Goal: Contribute content: Add original content to the website for others to see

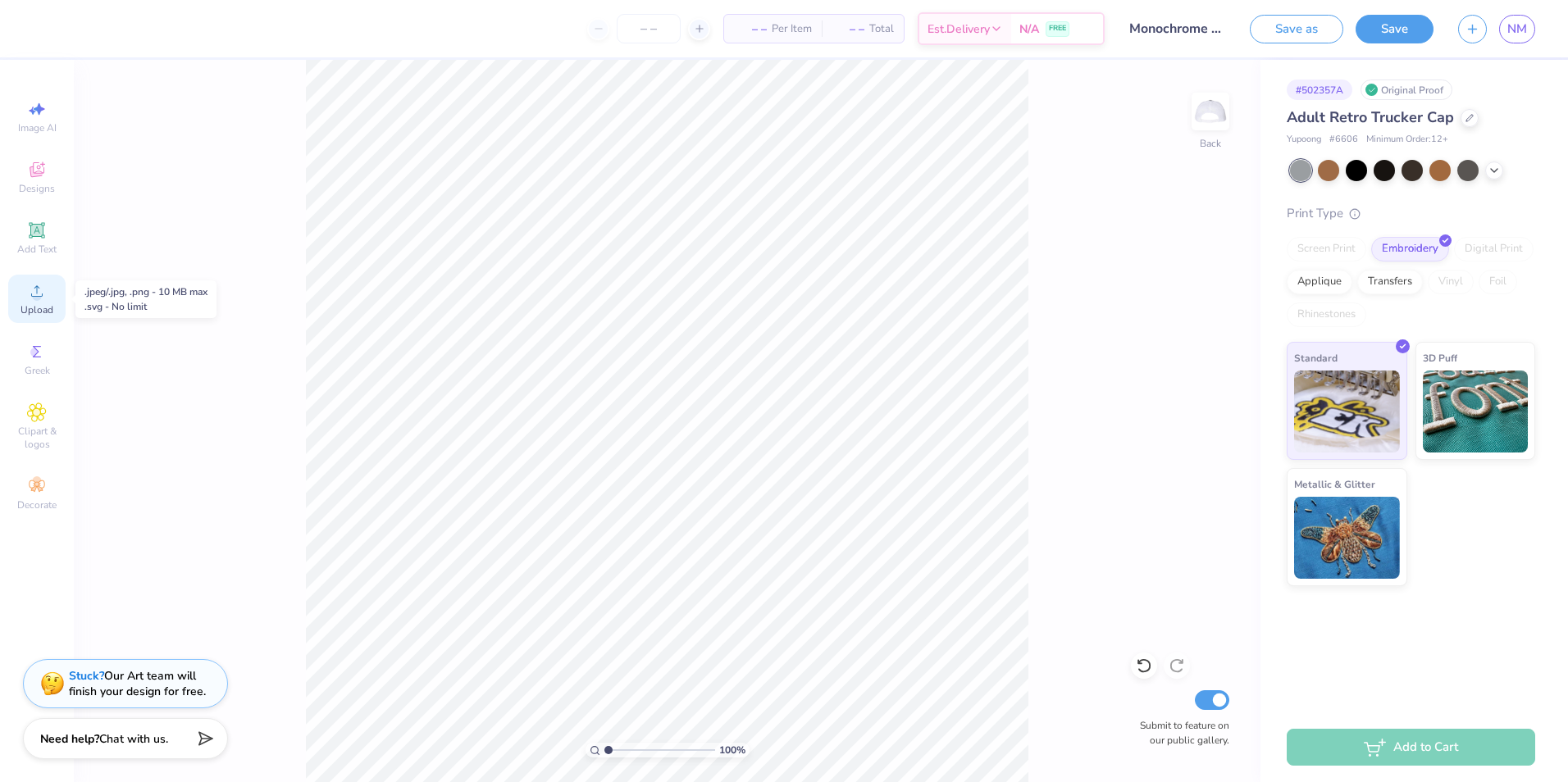
click at [34, 289] on icon at bounding box center [36, 291] width 20 height 20
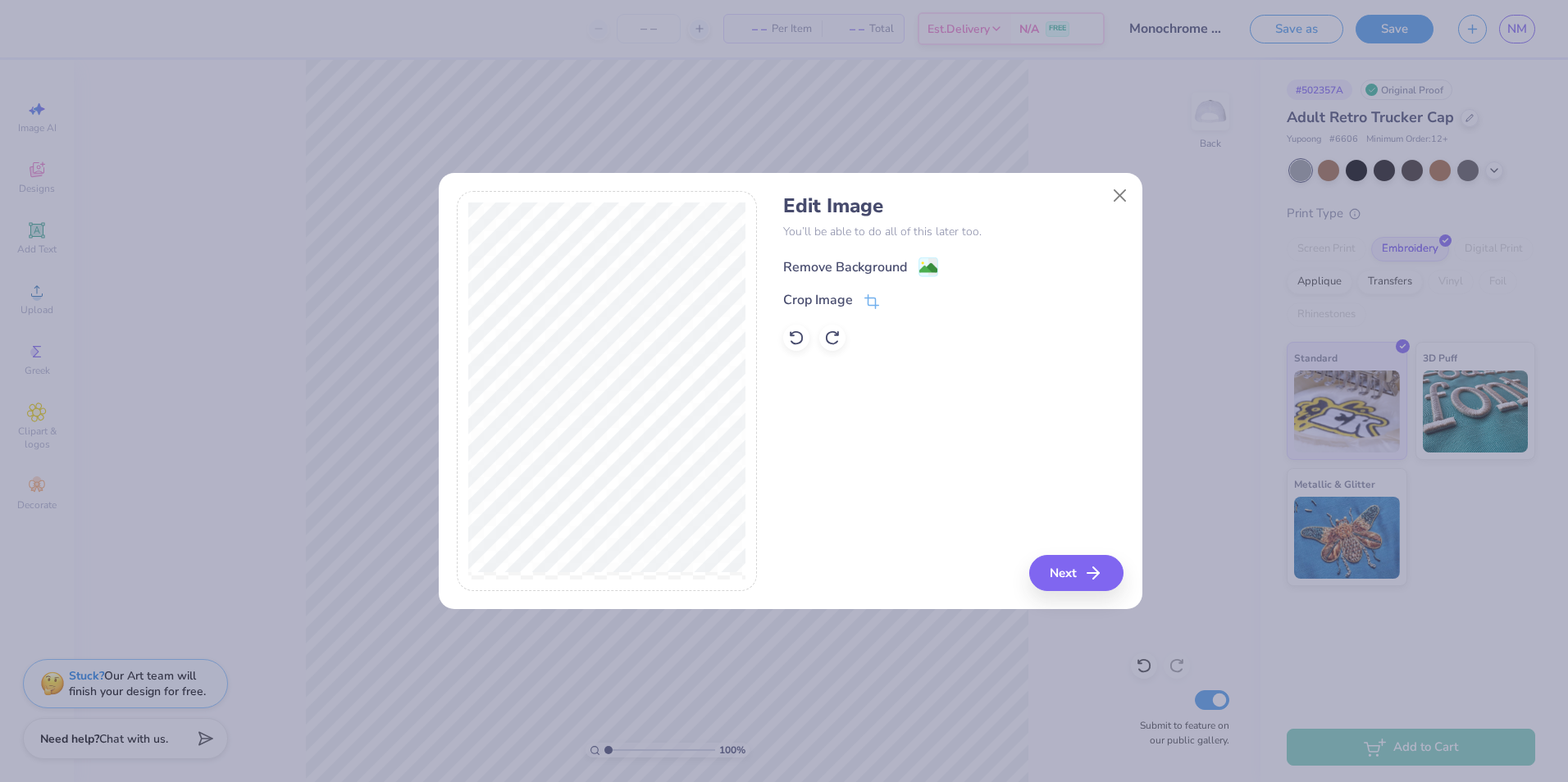
click at [890, 264] on div "Remove Background" at bounding box center [845, 267] width 124 height 20
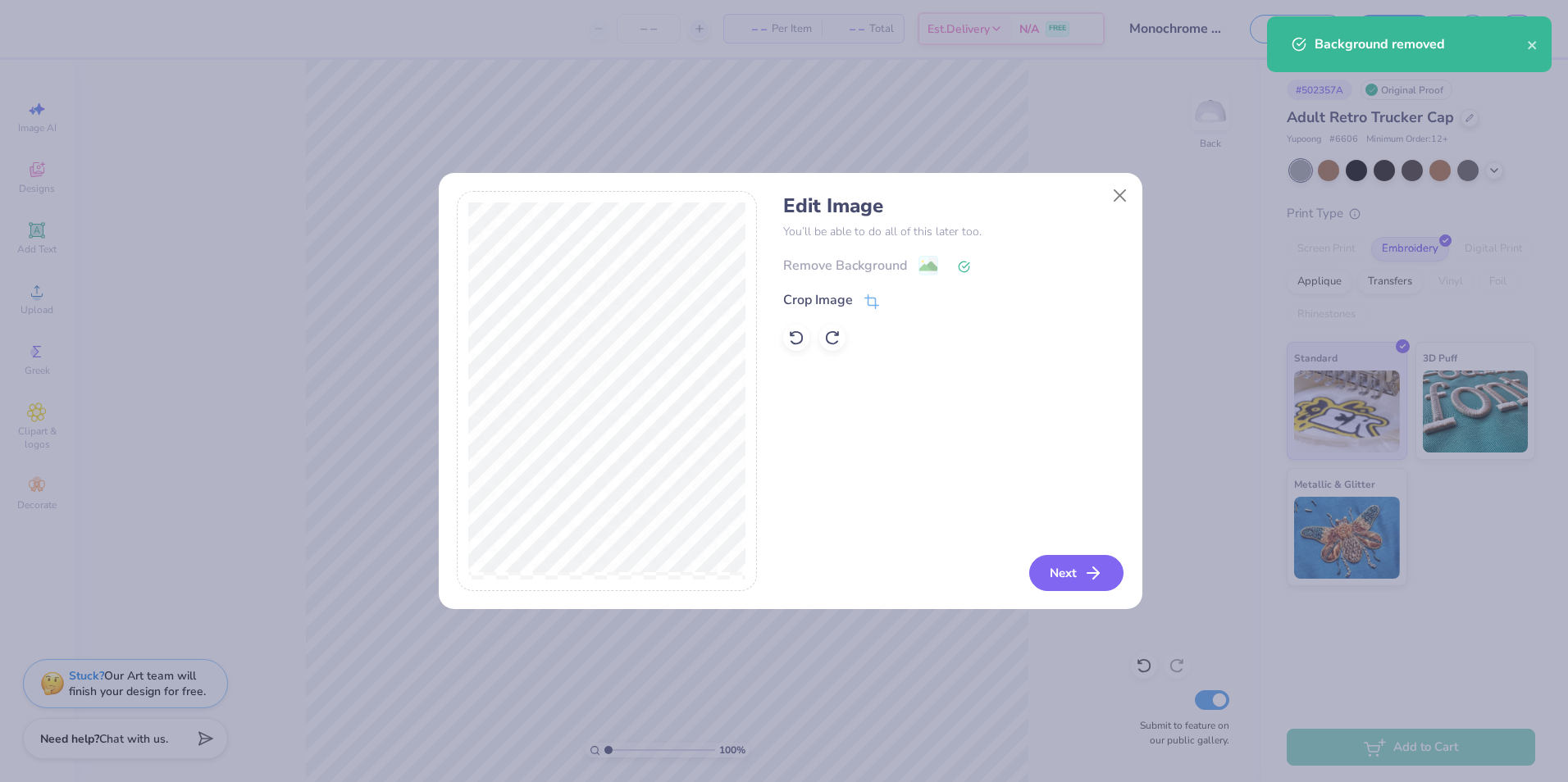
click at [1070, 573] on button "Next" at bounding box center [1076, 573] width 94 height 36
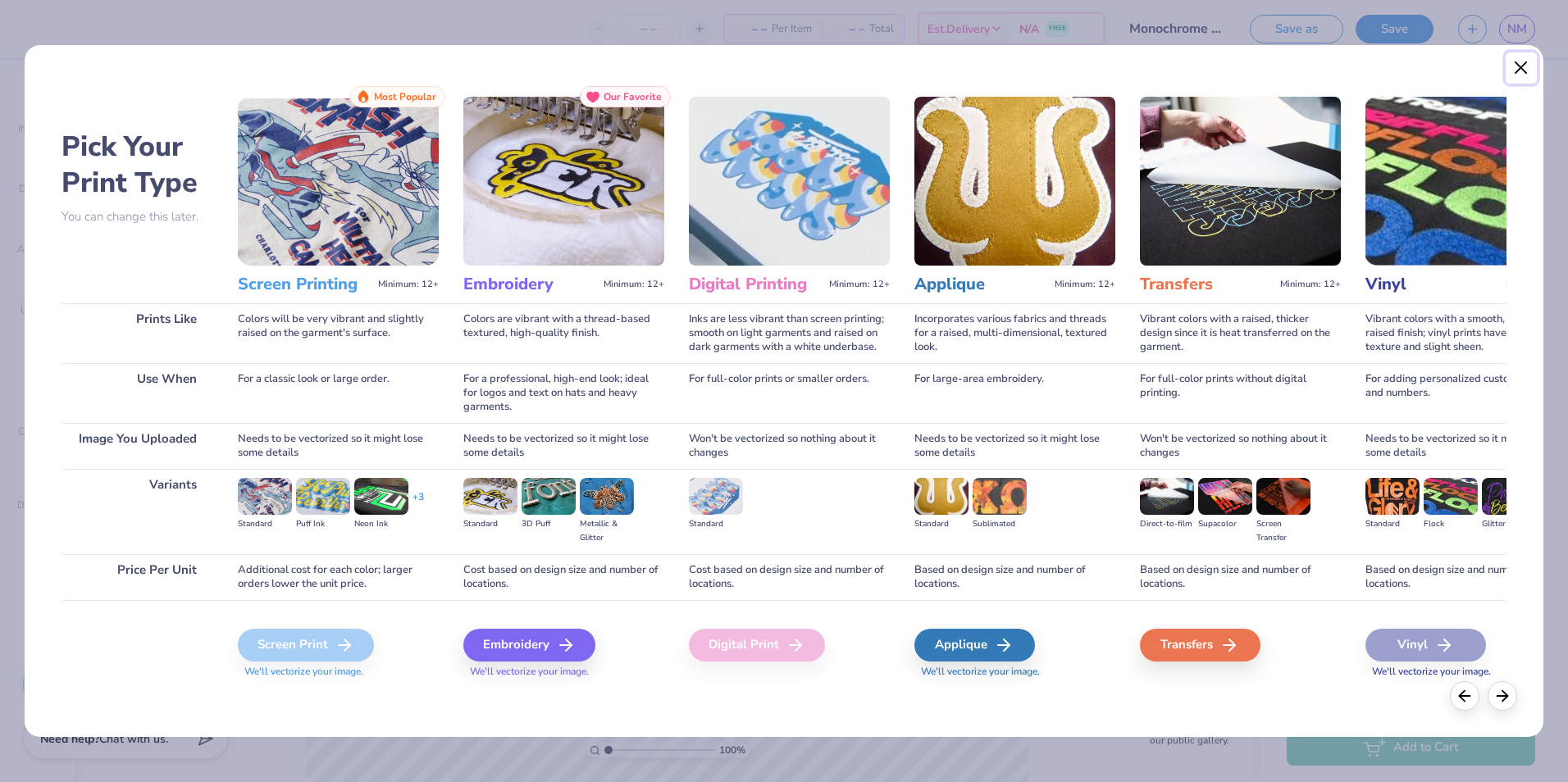
click at [1518, 52] on button "Close" at bounding box center [1520, 68] width 31 height 31
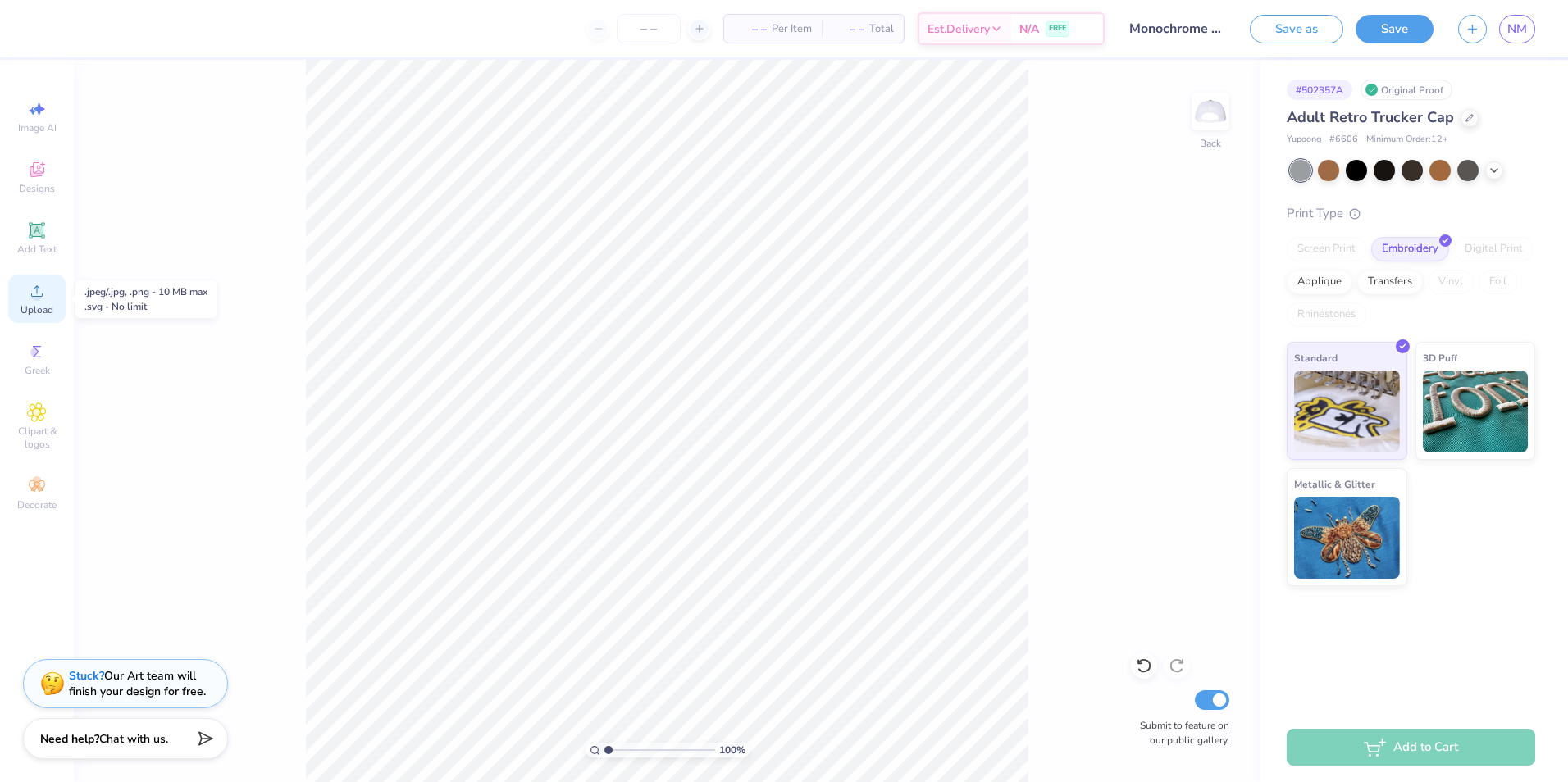
click at [25, 298] on div "Upload" at bounding box center [37, 298] width 57 height 49
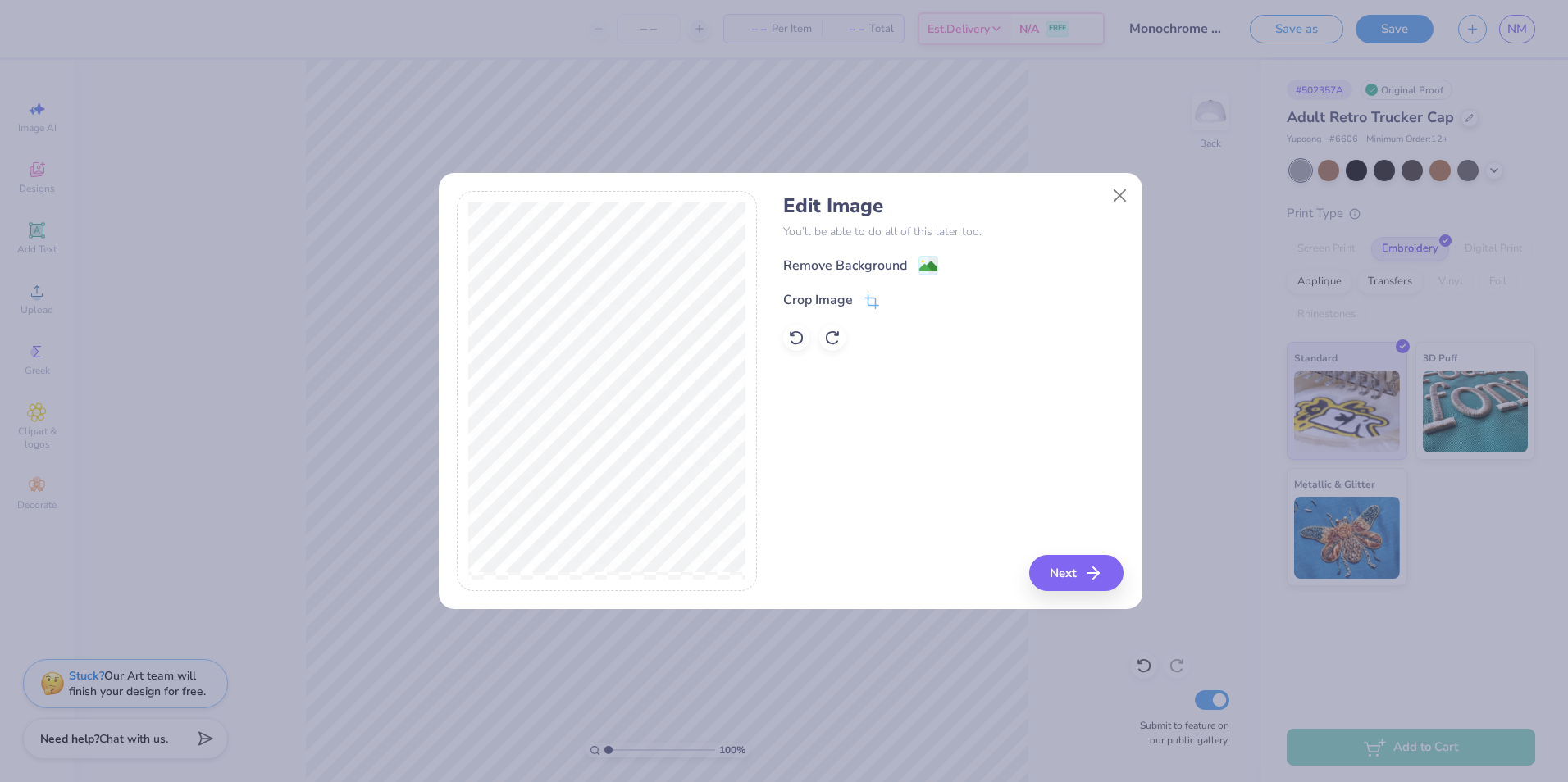
click at [844, 270] on div "Remove Background" at bounding box center [845, 265] width 124 height 20
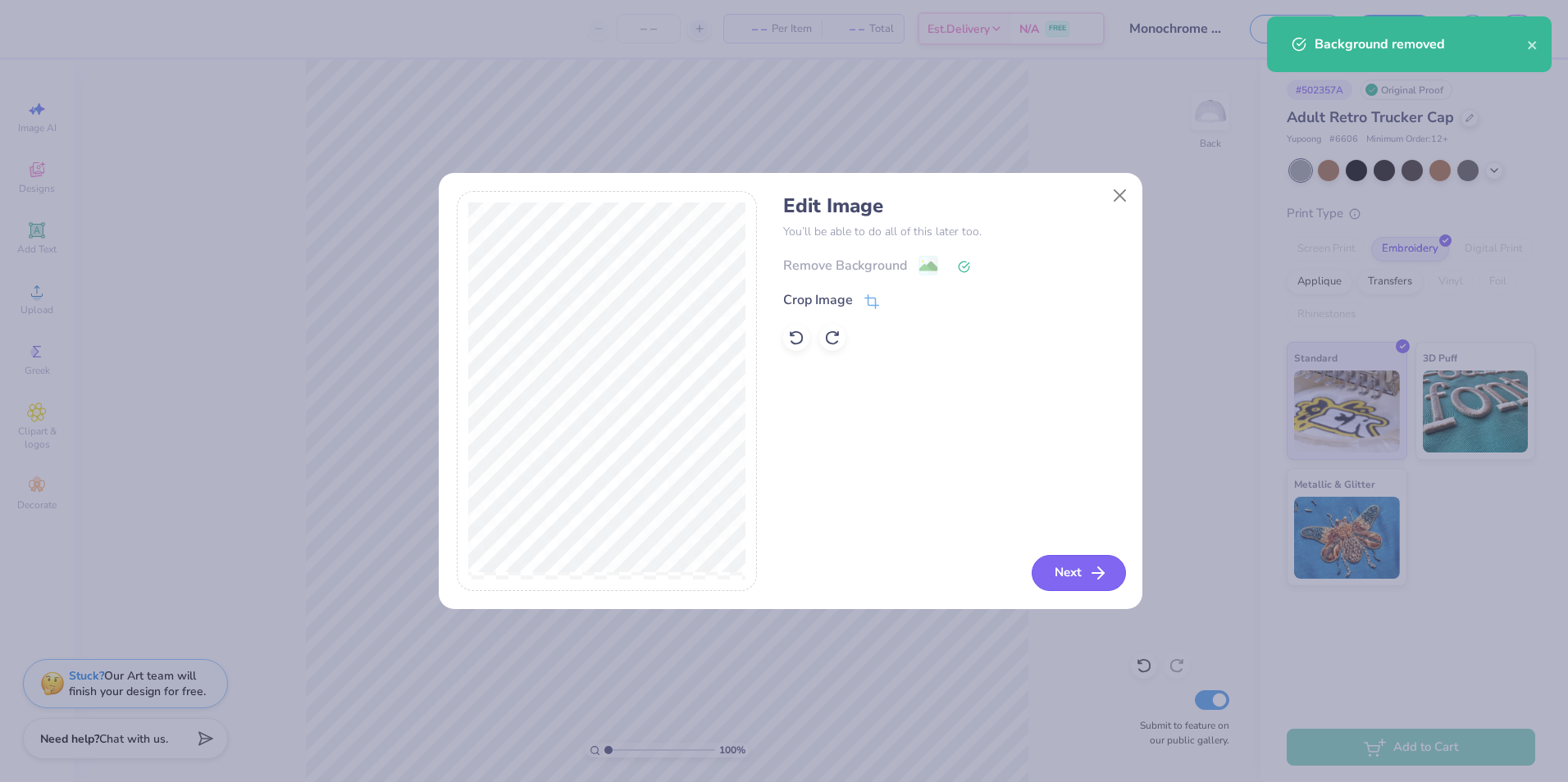
click at [1079, 564] on button "Next" at bounding box center [1079, 573] width 94 height 36
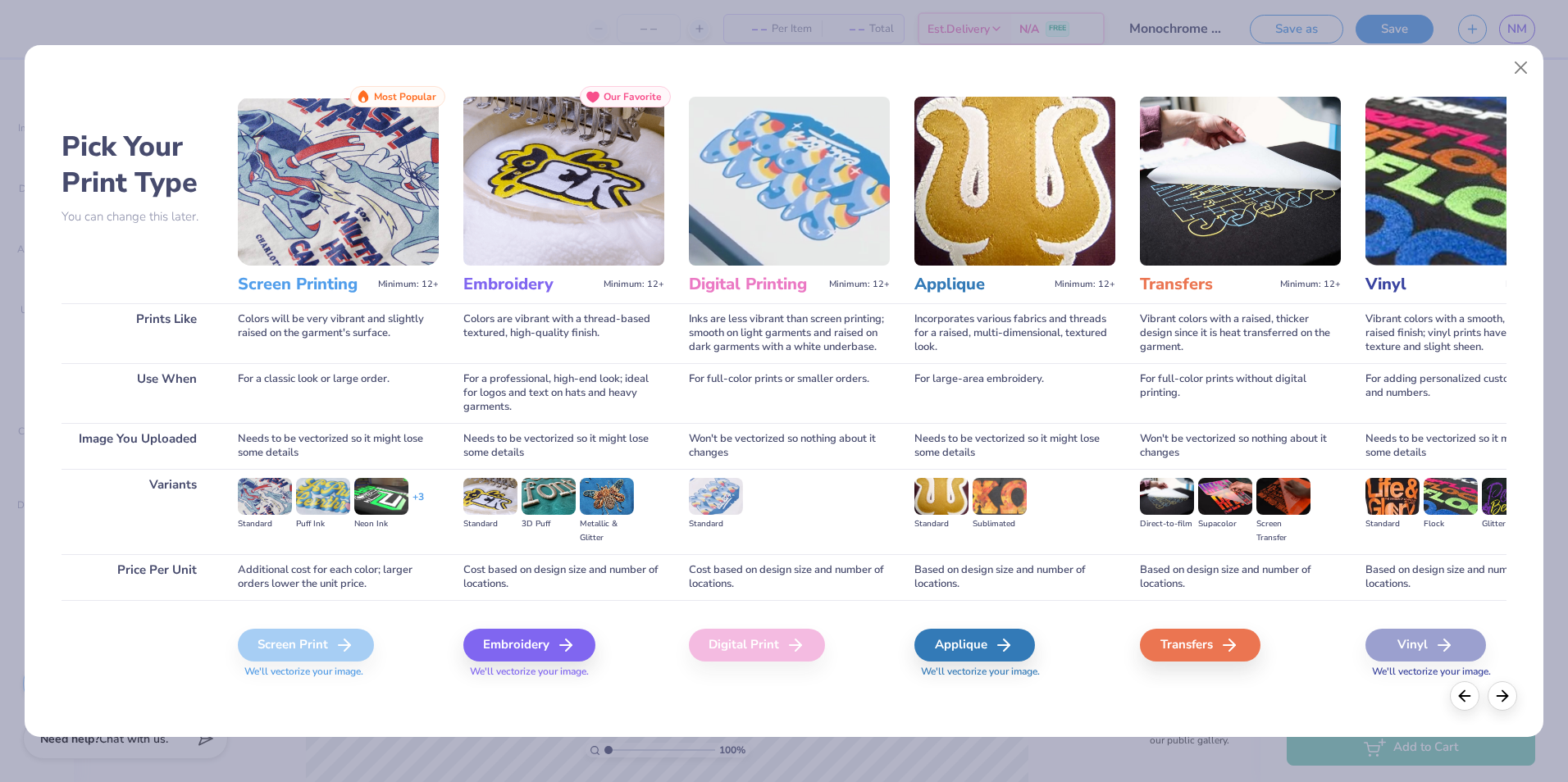
click at [305, 656] on div "Screen Print" at bounding box center [305, 645] width 136 height 32
click at [1420, 656] on div "Vinyl" at bounding box center [1425, 645] width 120 height 32
click at [1205, 644] on div "Transfers" at bounding box center [1203, 645] width 120 height 32
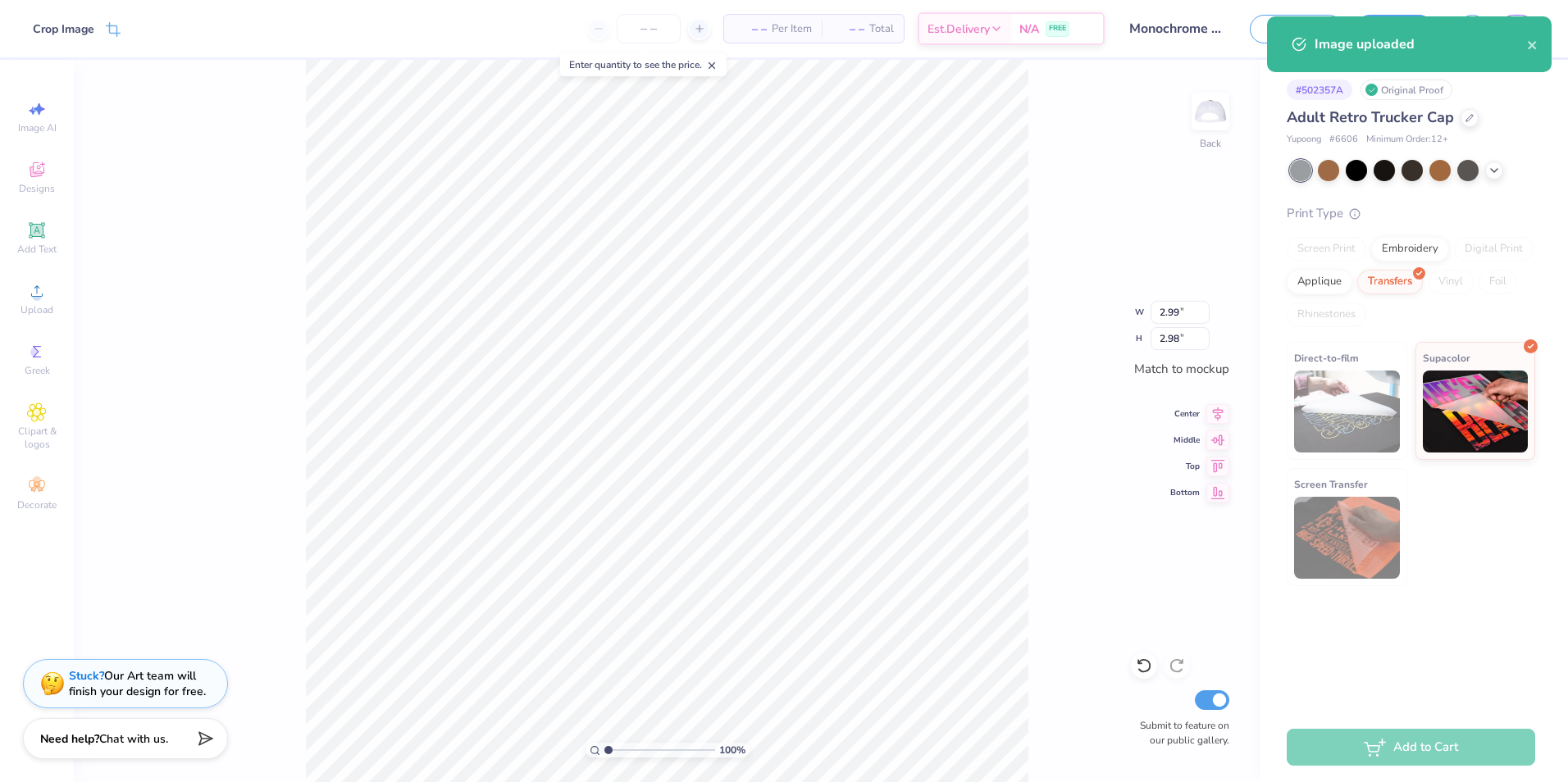
click at [1061, 519] on div "100 % Back W 2.99 2.99 " H 2.98 2.98 " Match to mockup Center Middle Top Bottom…" at bounding box center [667, 421] width 1186 height 722
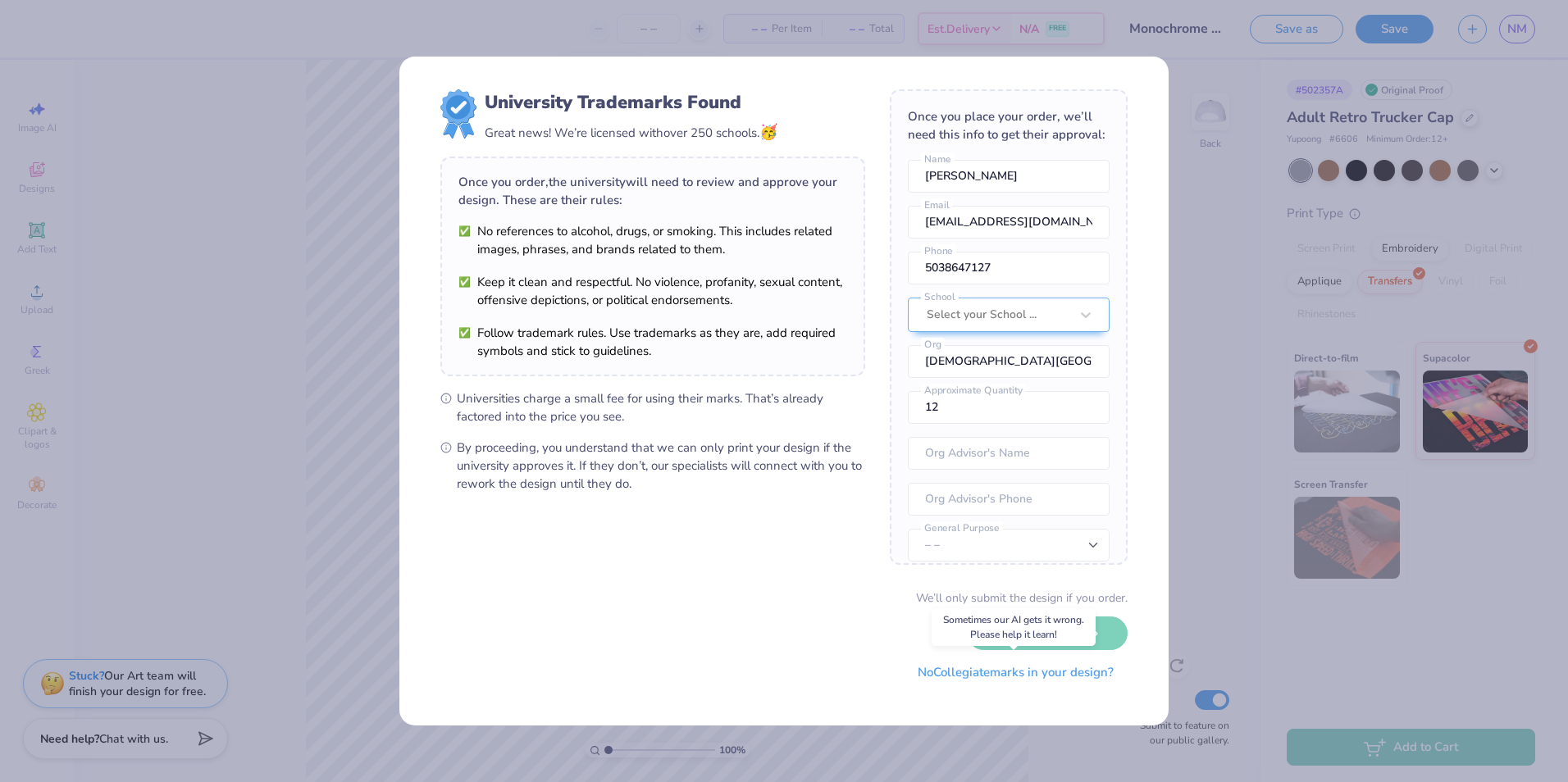
click at [946, 674] on button "No Collegiate marks in your design?" at bounding box center [1015, 672] width 224 height 33
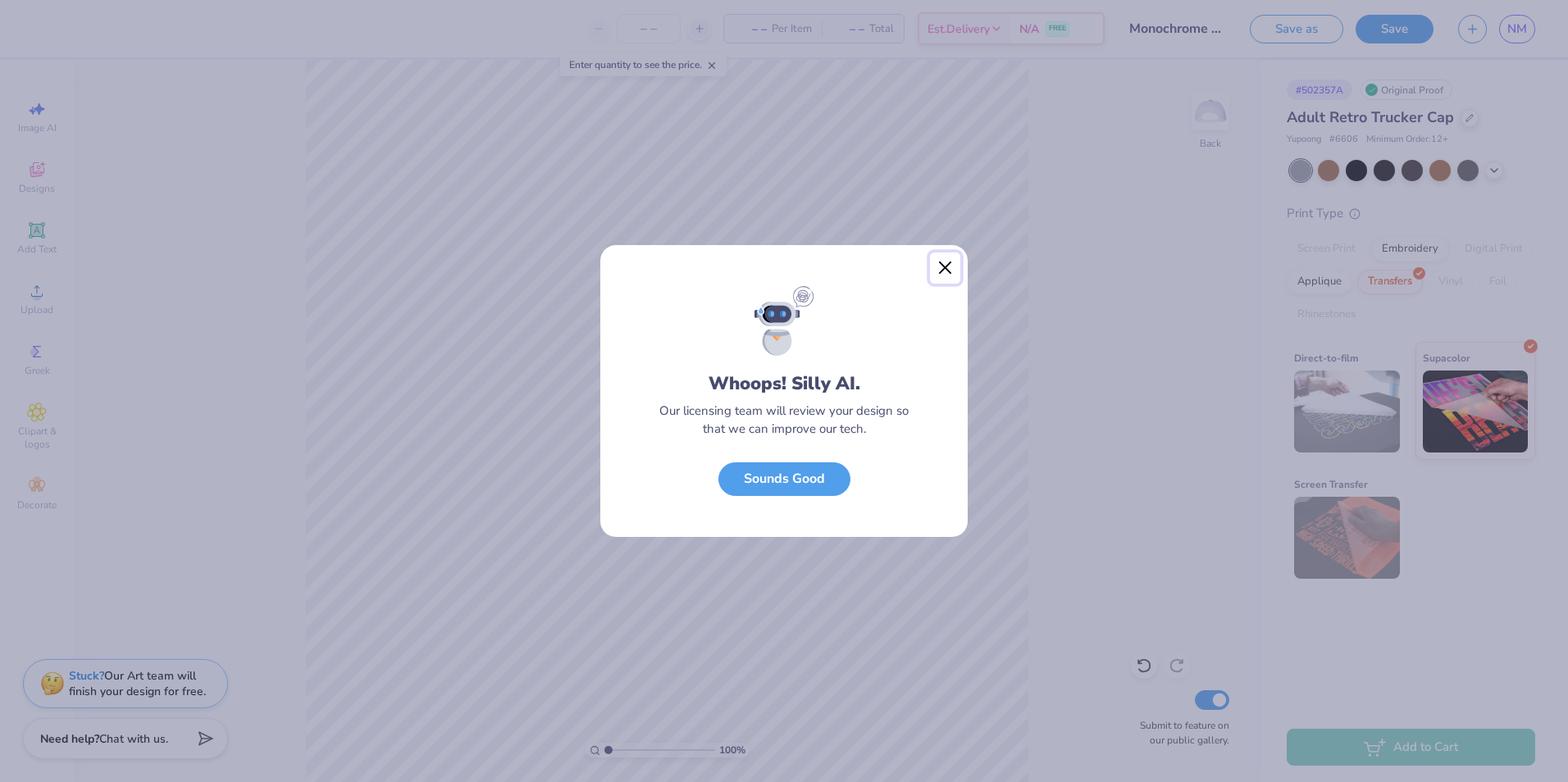
click at [953, 267] on button "Close" at bounding box center [945, 268] width 31 height 31
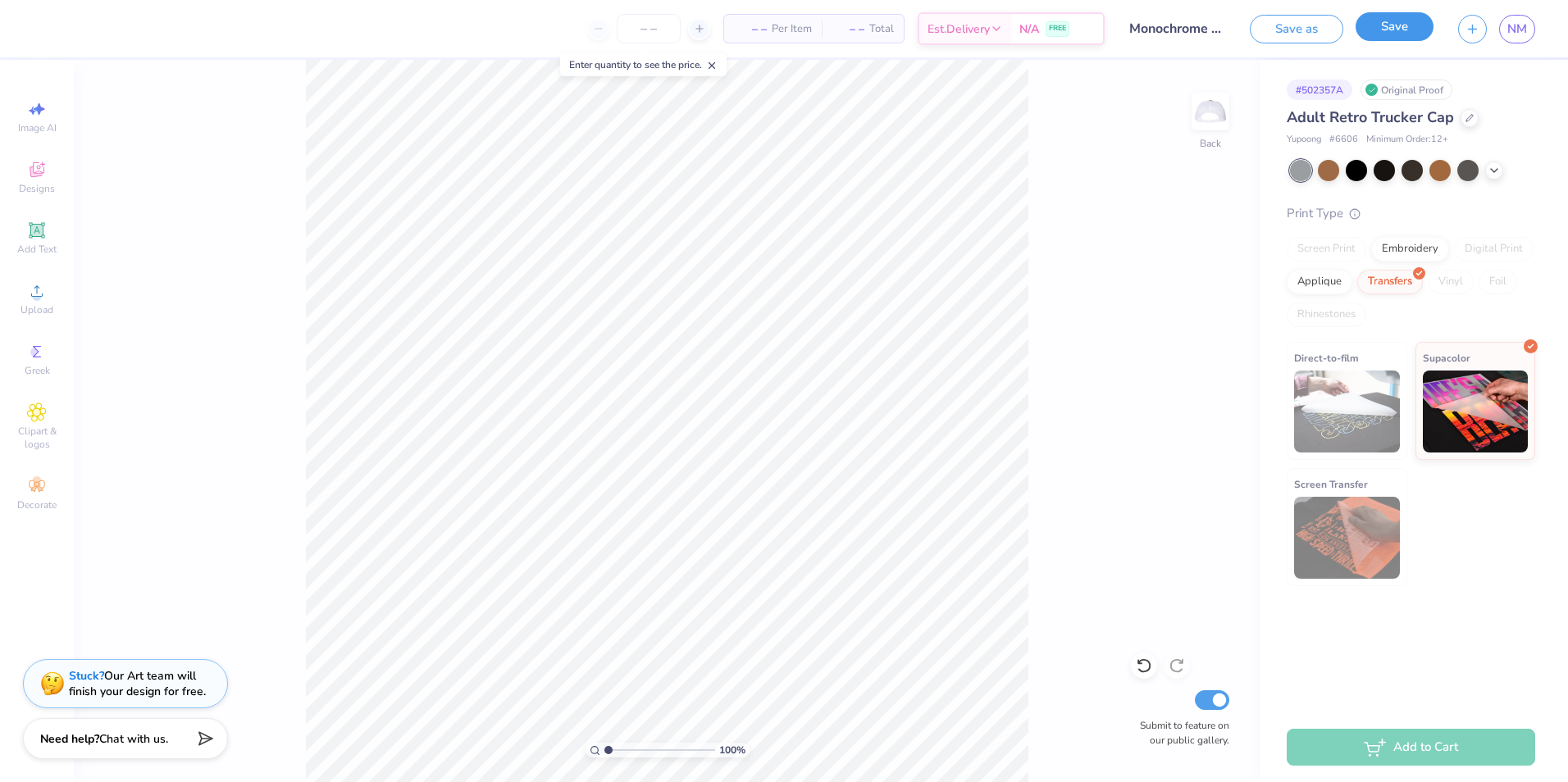
click at [1395, 33] on button "Save" at bounding box center [1394, 27] width 78 height 29
click at [1406, 31] on button "Save" at bounding box center [1394, 27] width 78 height 29
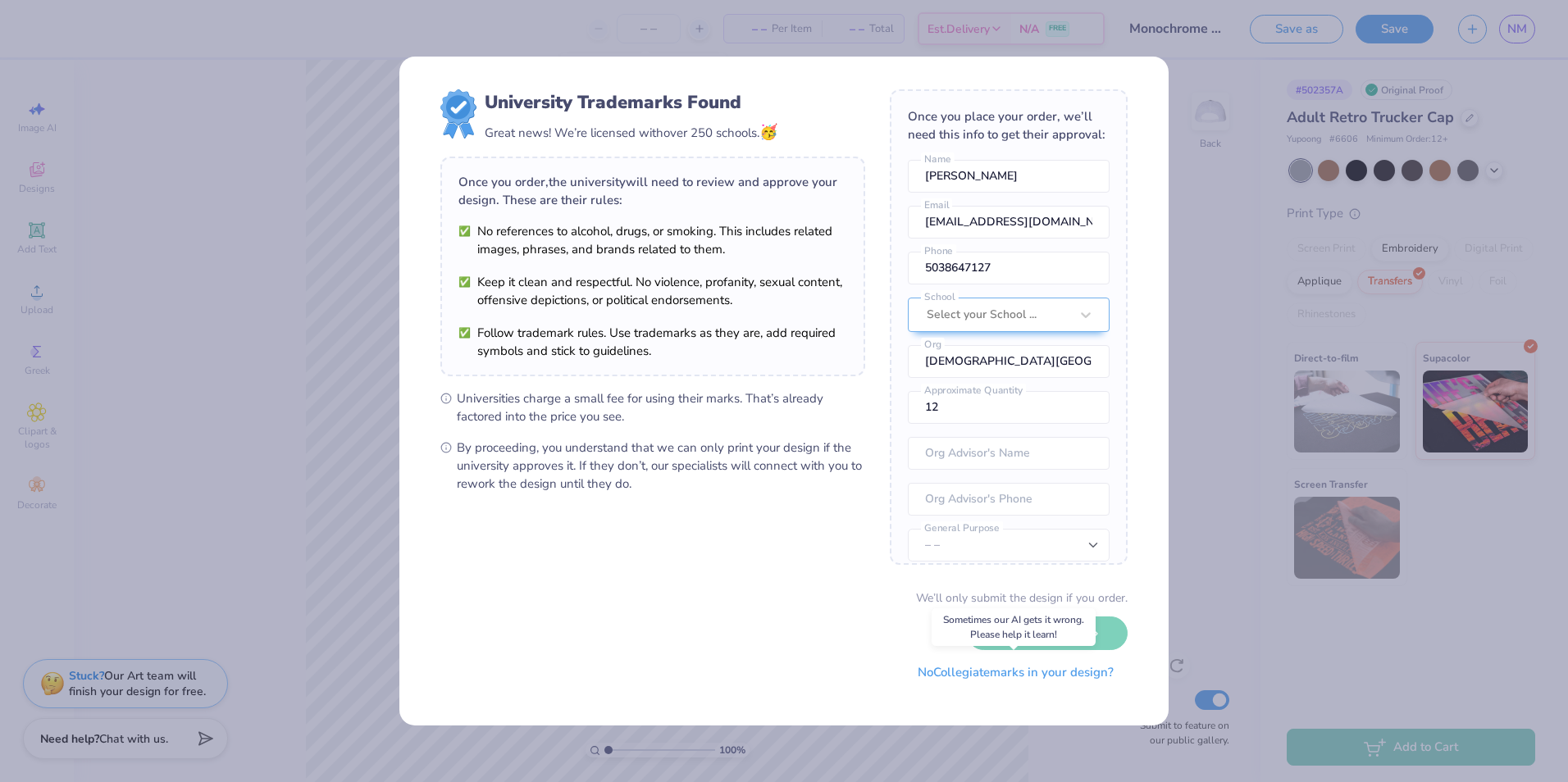
click at [1050, 679] on button "No Collegiate marks in your design?" at bounding box center [1015, 672] width 224 height 33
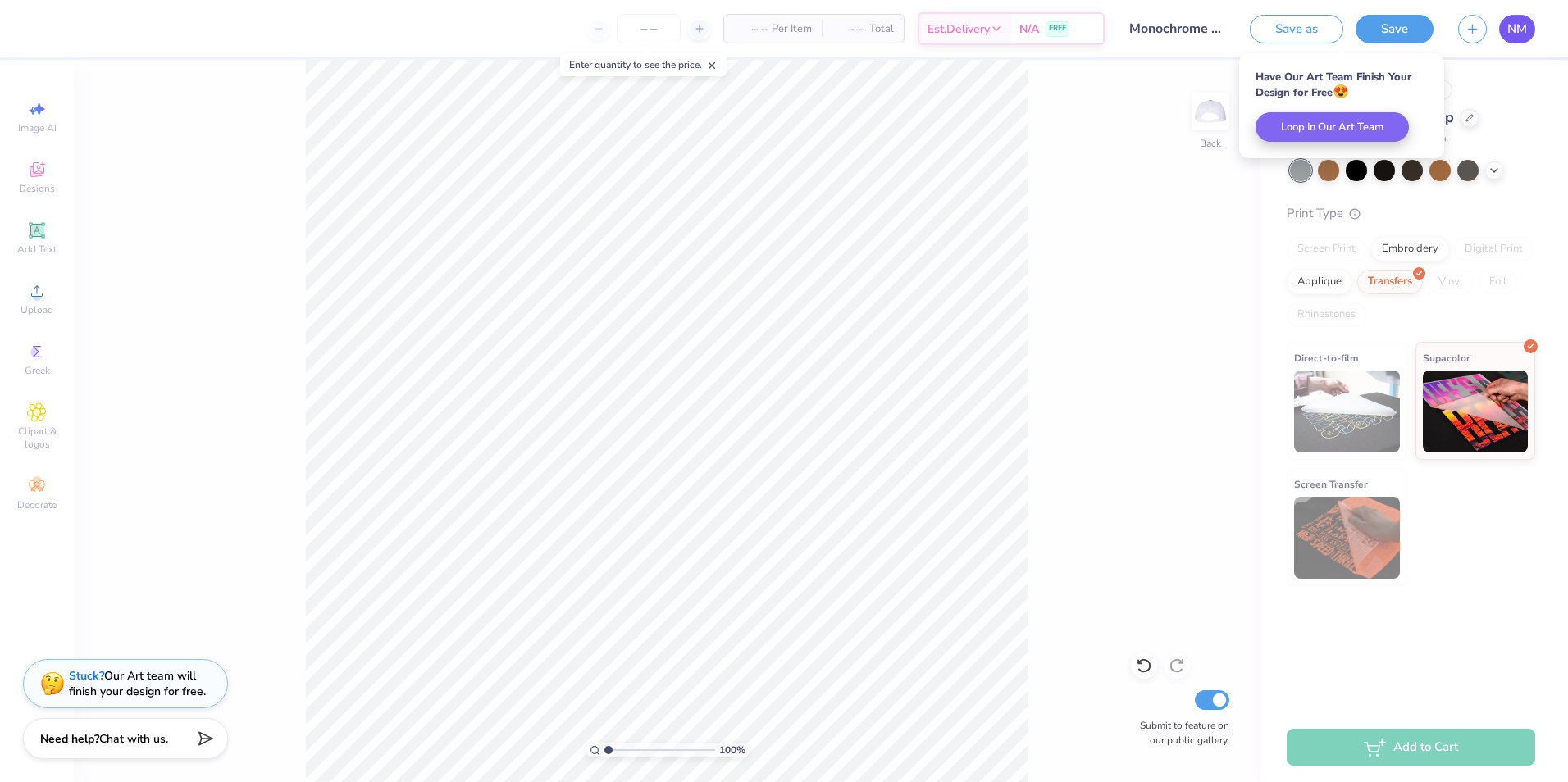
click at [1517, 38] on span "NM" at bounding box center [1516, 30] width 20 height 19
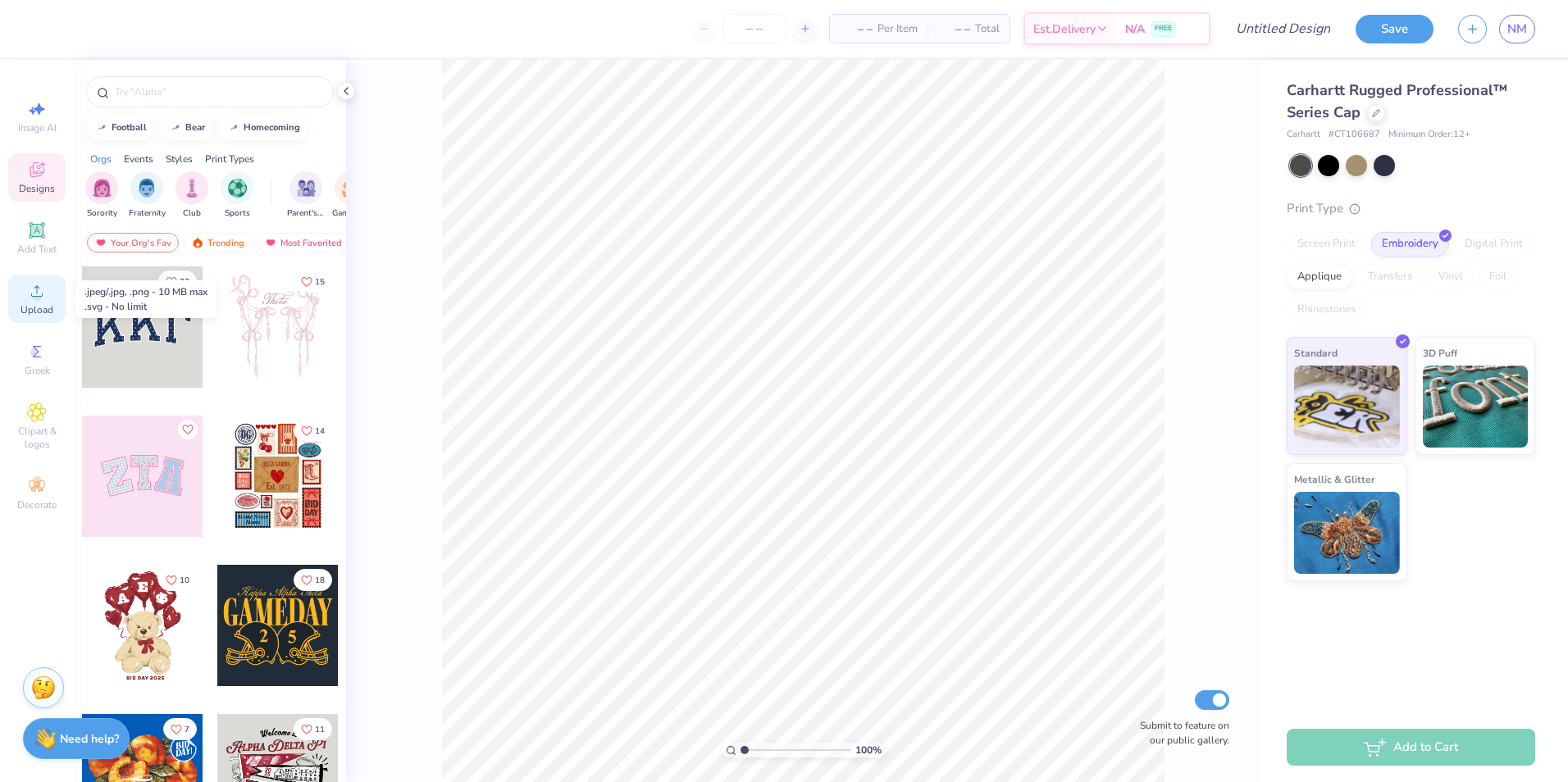
click at [32, 290] on icon at bounding box center [36, 291] width 20 height 20
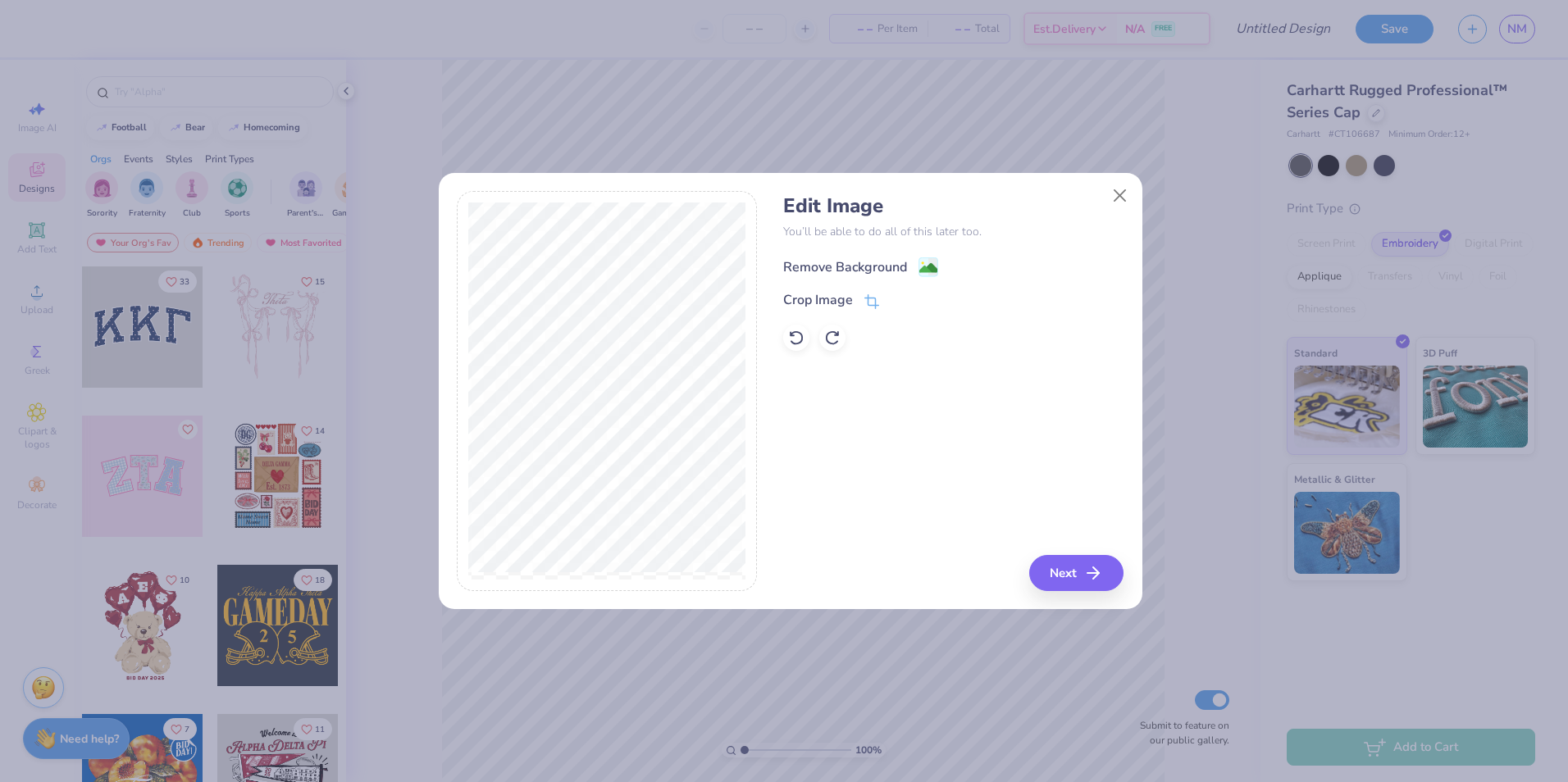
click at [867, 265] on div "Remove Background" at bounding box center [845, 267] width 124 height 20
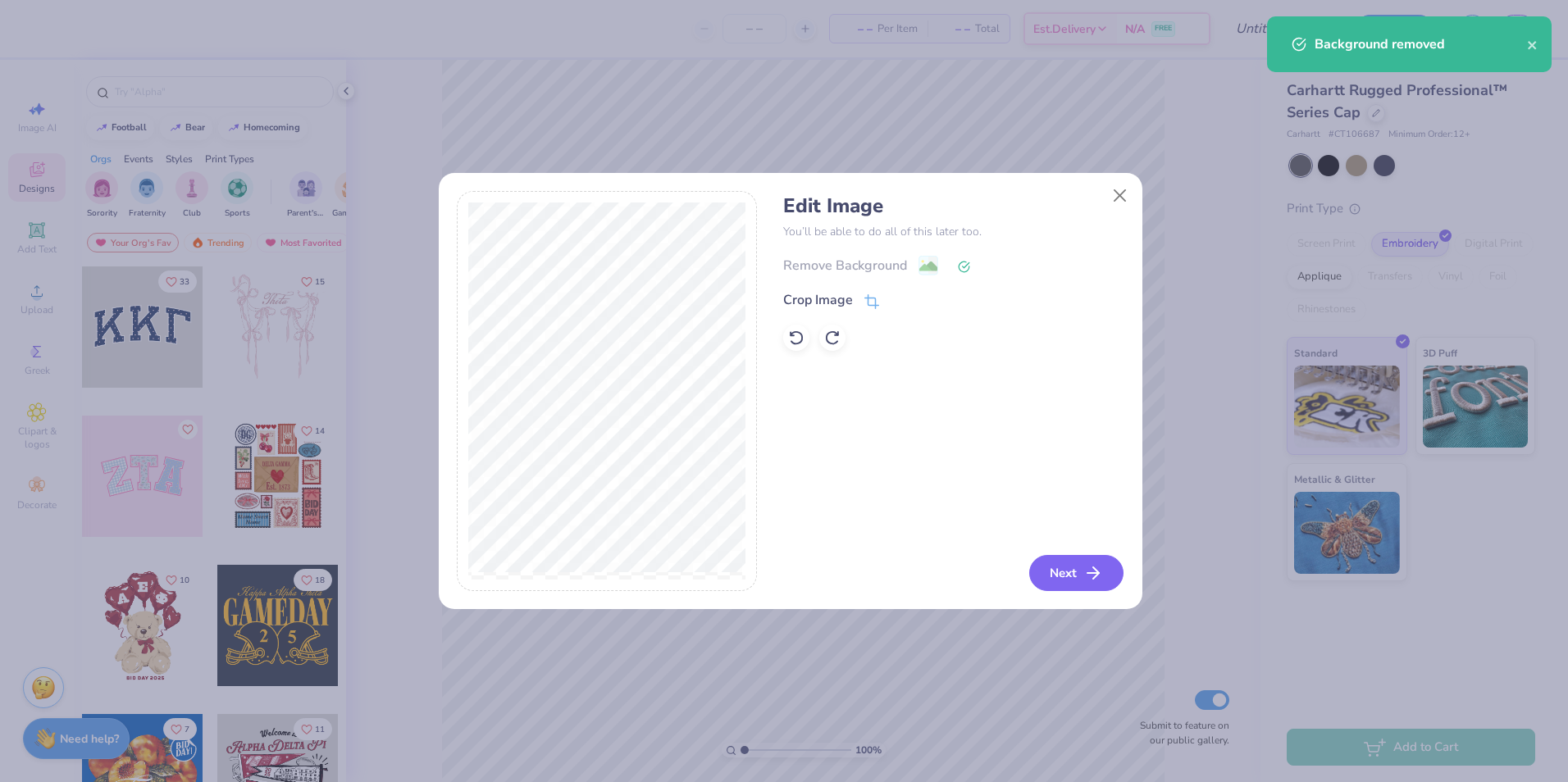
click at [1083, 567] on button "Next" at bounding box center [1076, 573] width 94 height 36
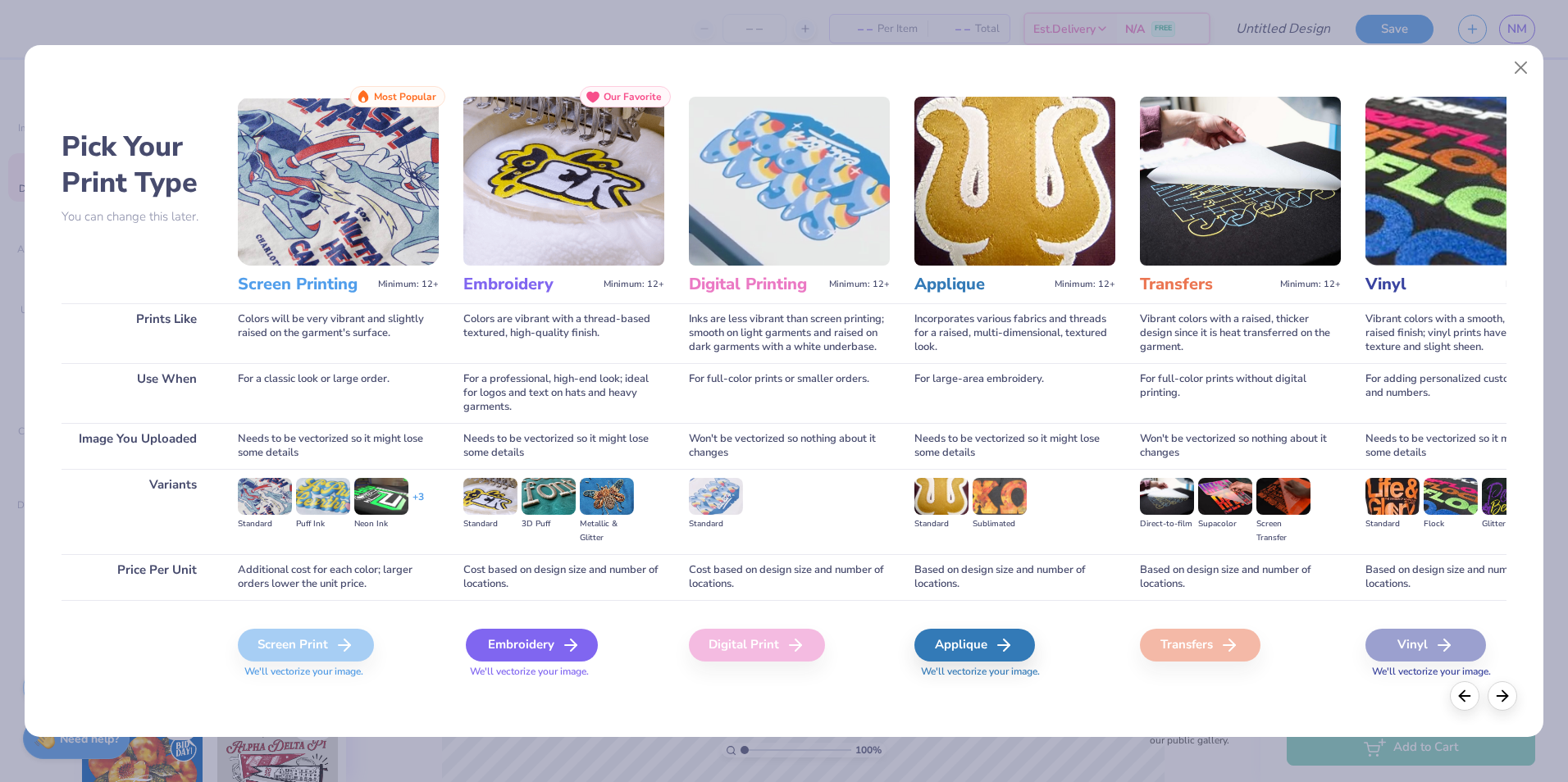
click at [540, 647] on div "Embroidery" at bounding box center [531, 645] width 132 height 32
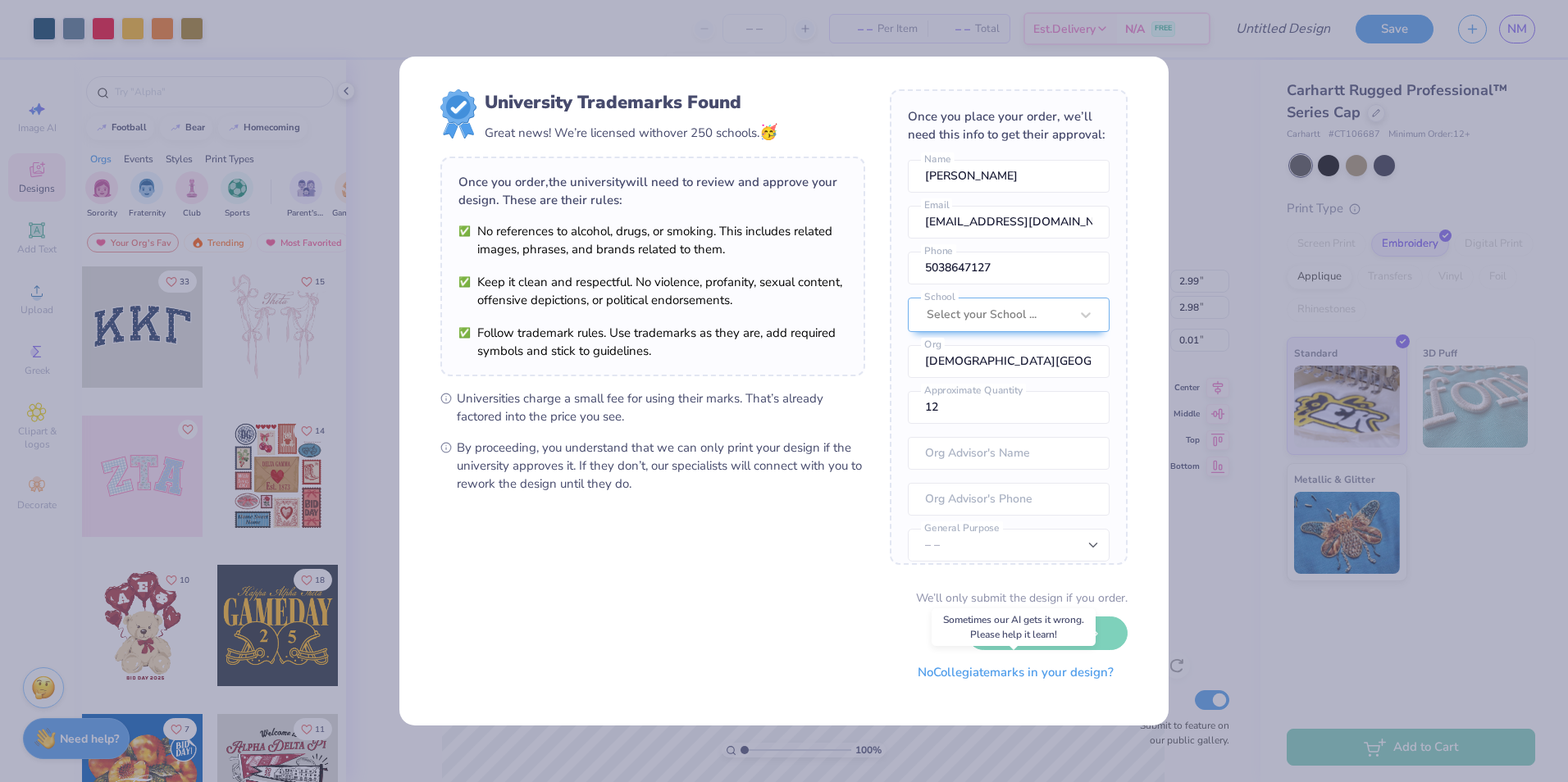
click at [1021, 677] on button "No Collegiate marks in your design?" at bounding box center [1015, 672] width 224 height 33
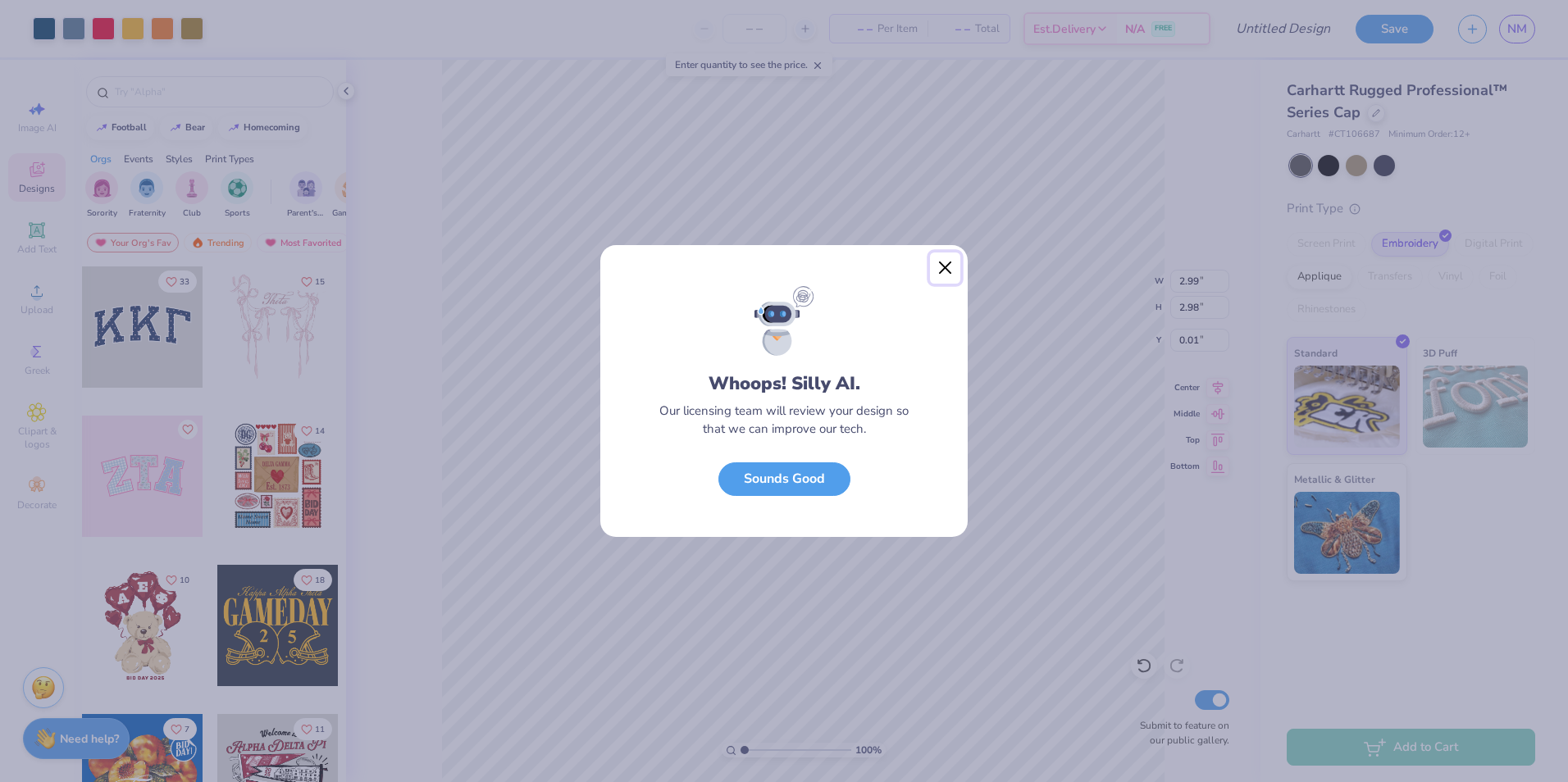
click at [944, 265] on button "Close" at bounding box center [945, 268] width 31 height 31
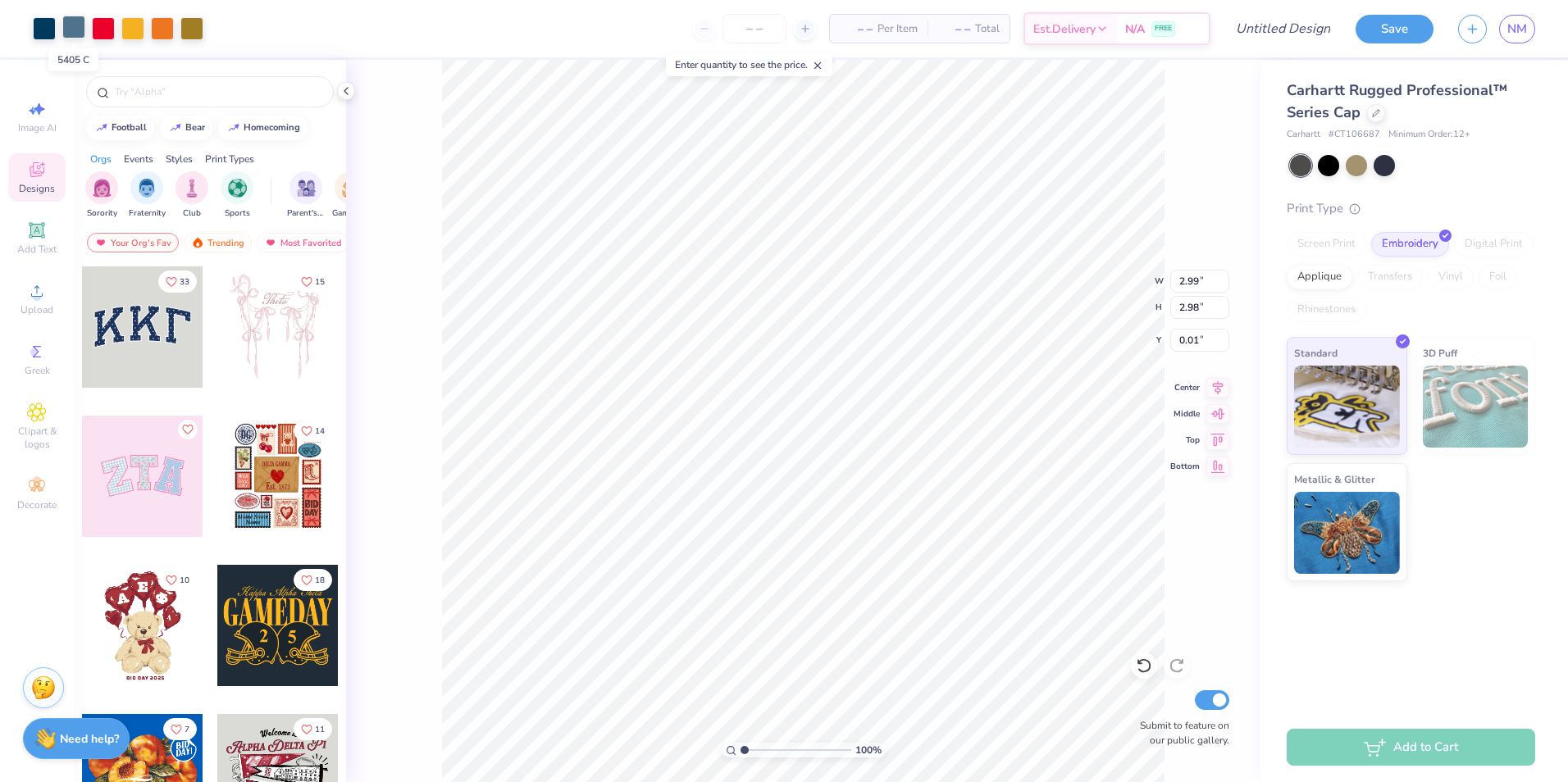
click at [70, 29] on div at bounding box center [73, 27] width 23 height 23
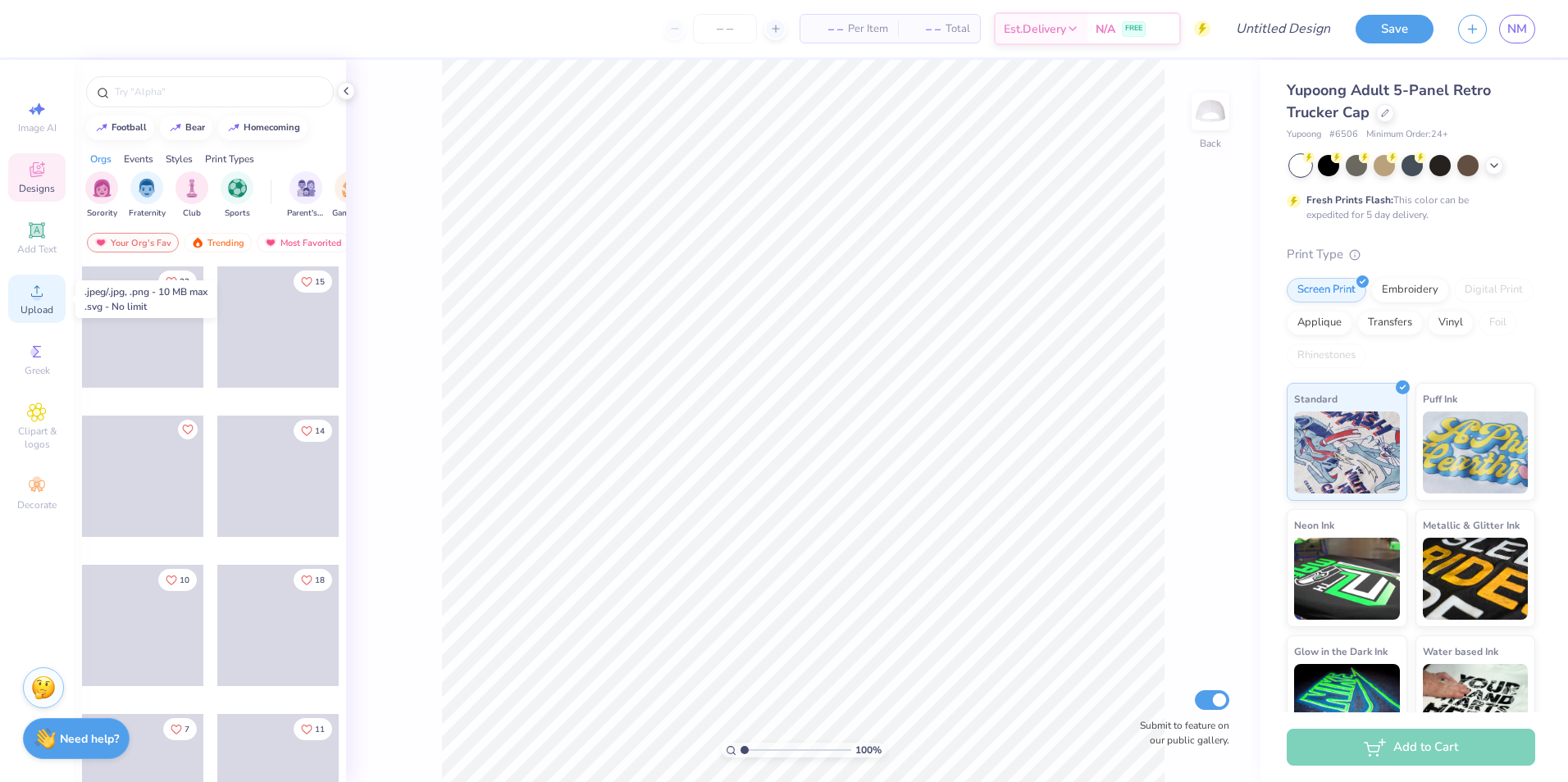
click at [38, 294] on circle at bounding box center [36, 296] width 9 height 9
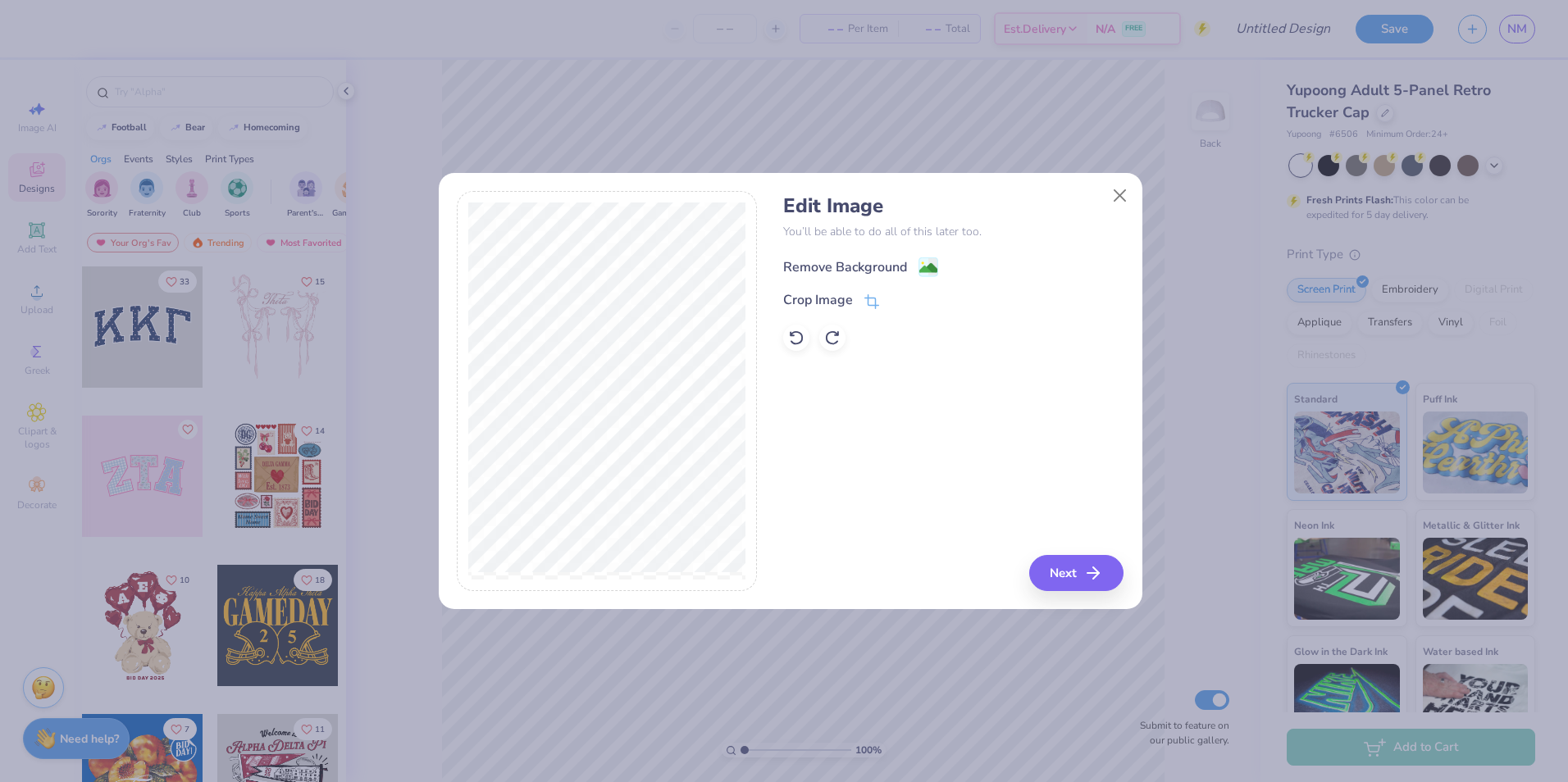
click at [868, 261] on div "Remove Background" at bounding box center [845, 267] width 124 height 20
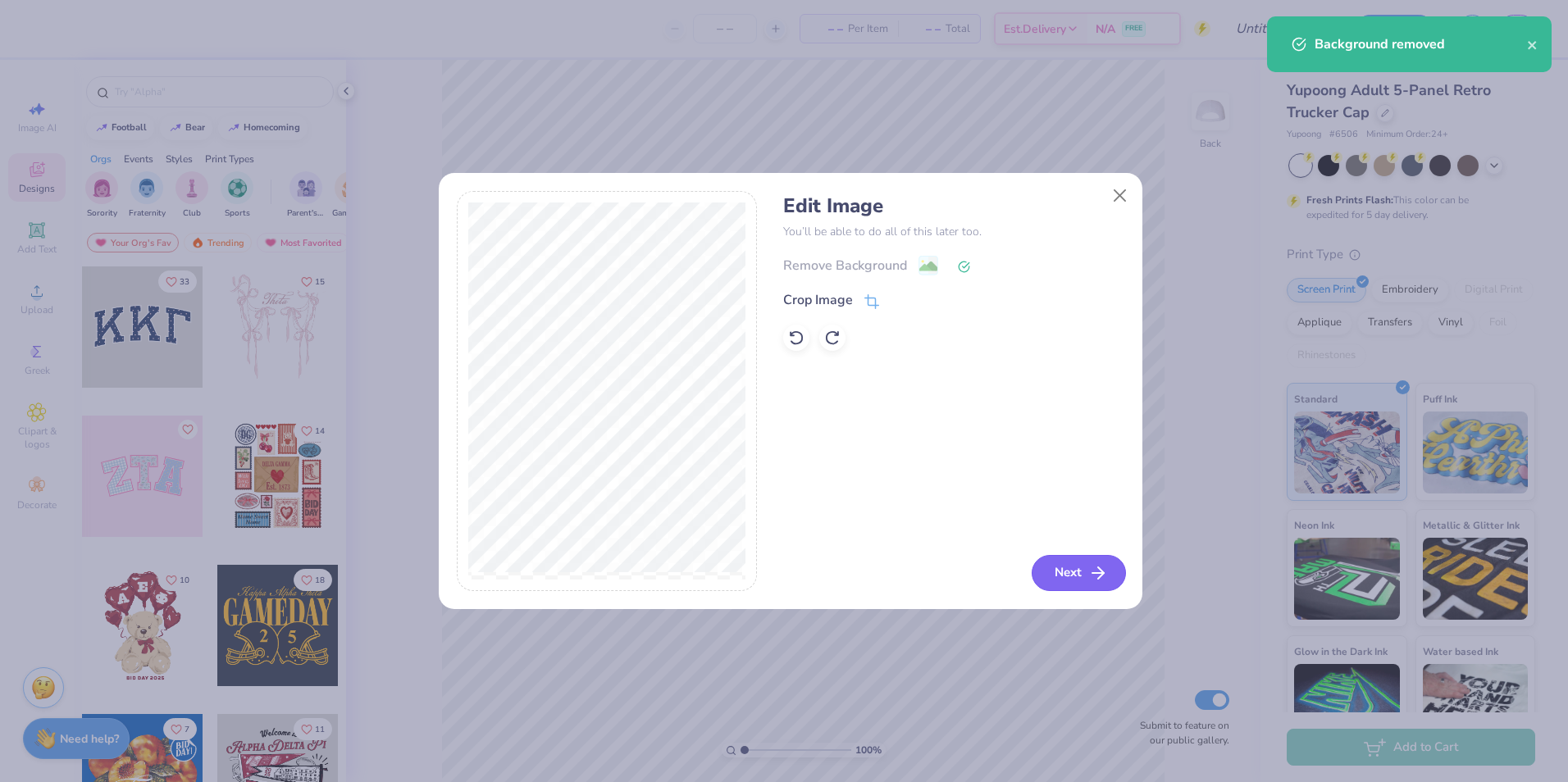
click at [1076, 561] on button "Next" at bounding box center [1079, 573] width 94 height 36
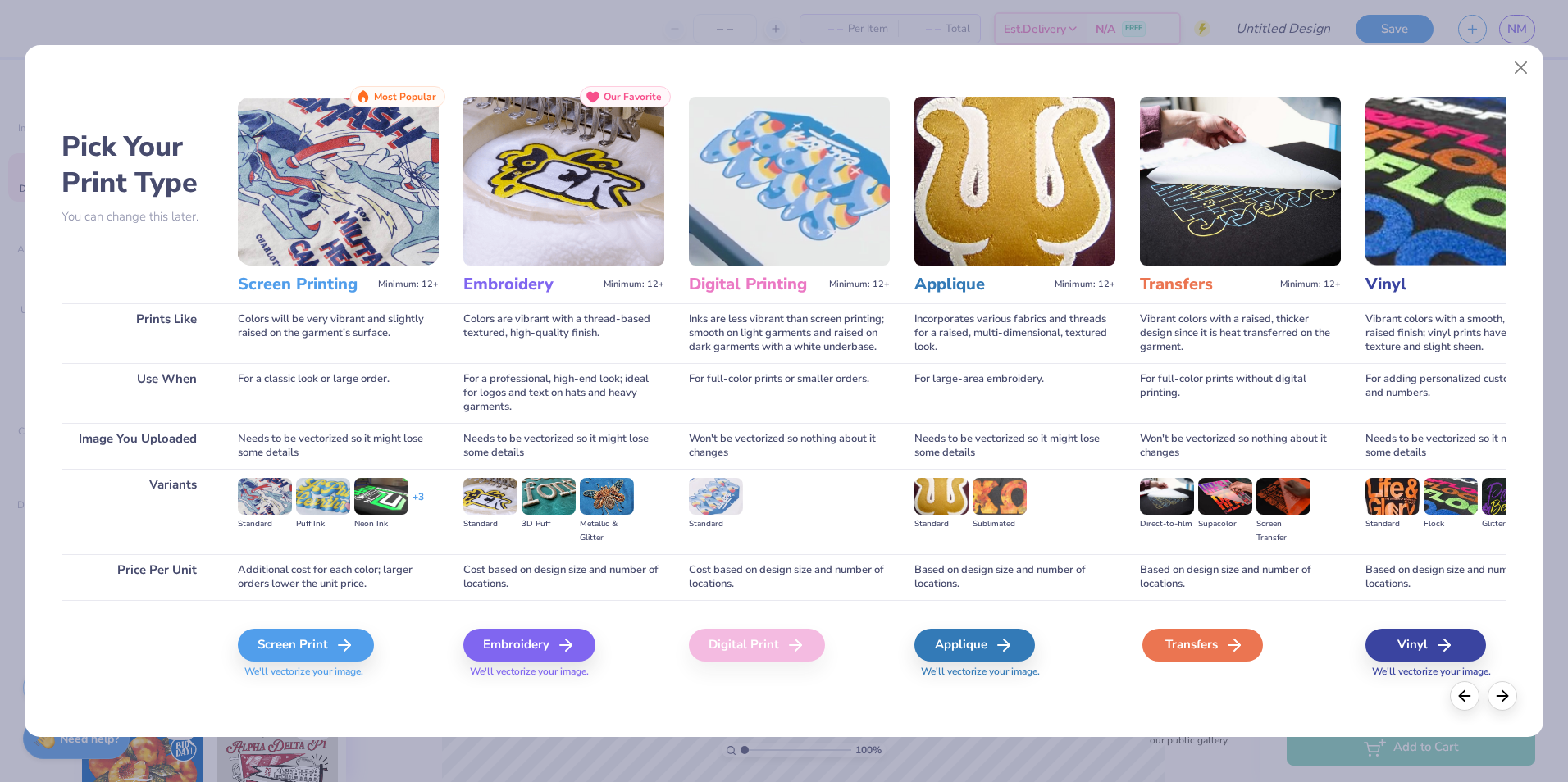
click at [1215, 642] on div "Transfers" at bounding box center [1203, 645] width 120 height 32
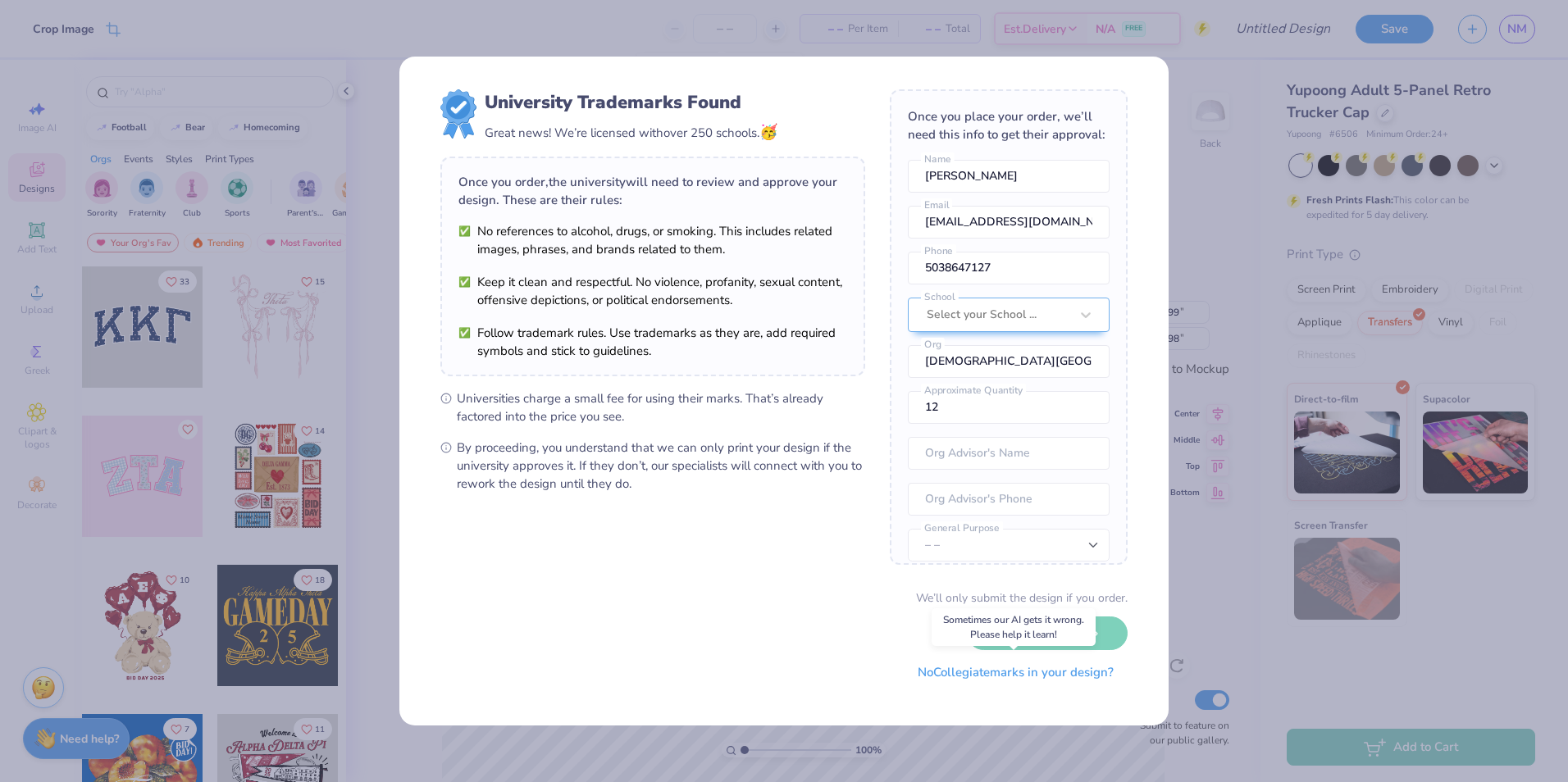
click at [968, 674] on button "No Collegiate marks in your design?" at bounding box center [1015, 672] width 224 height 33
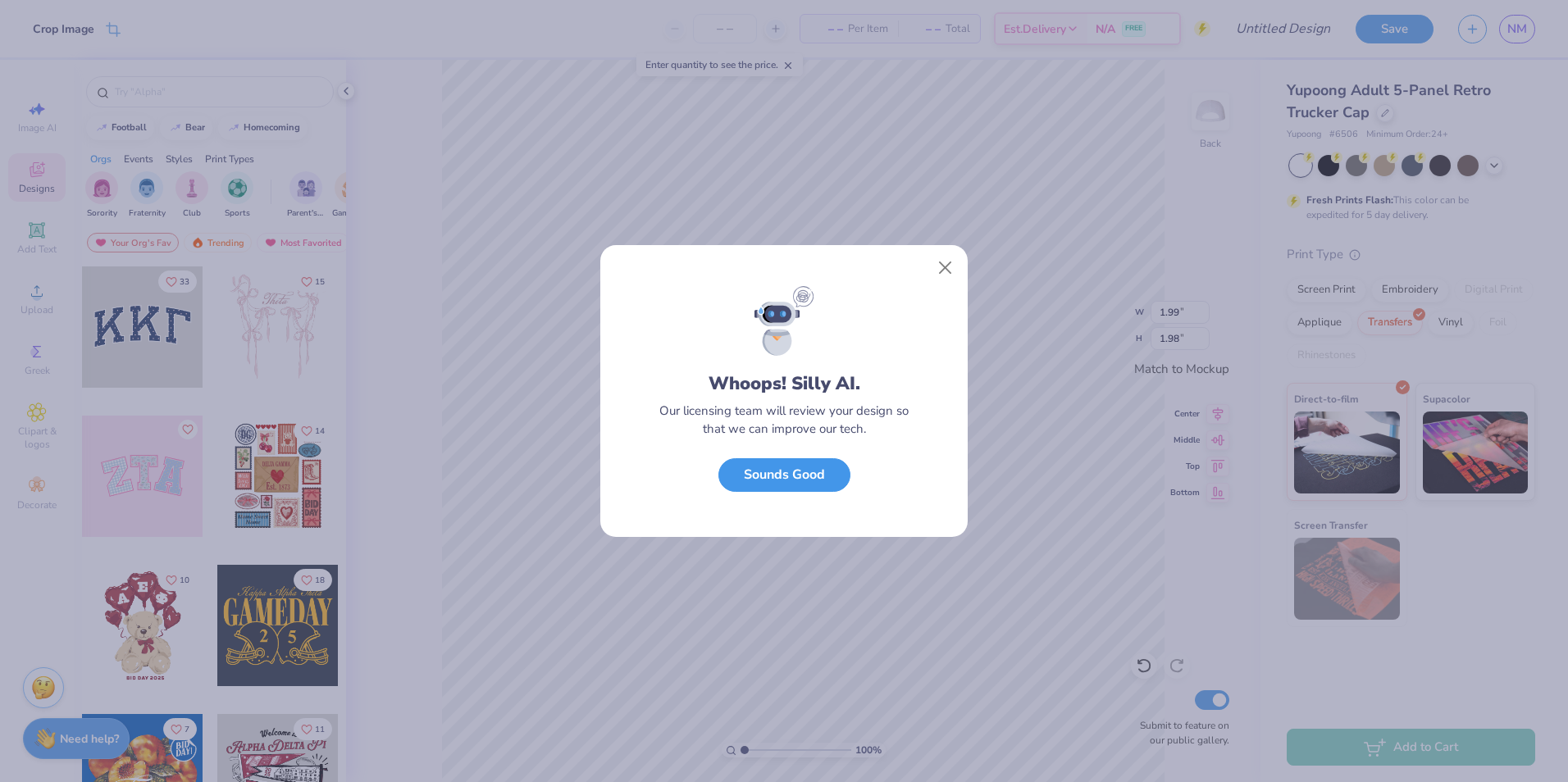
click at [792, 472] on button "Sounds Good" at bounding box center [784, 475] width 132 height 33
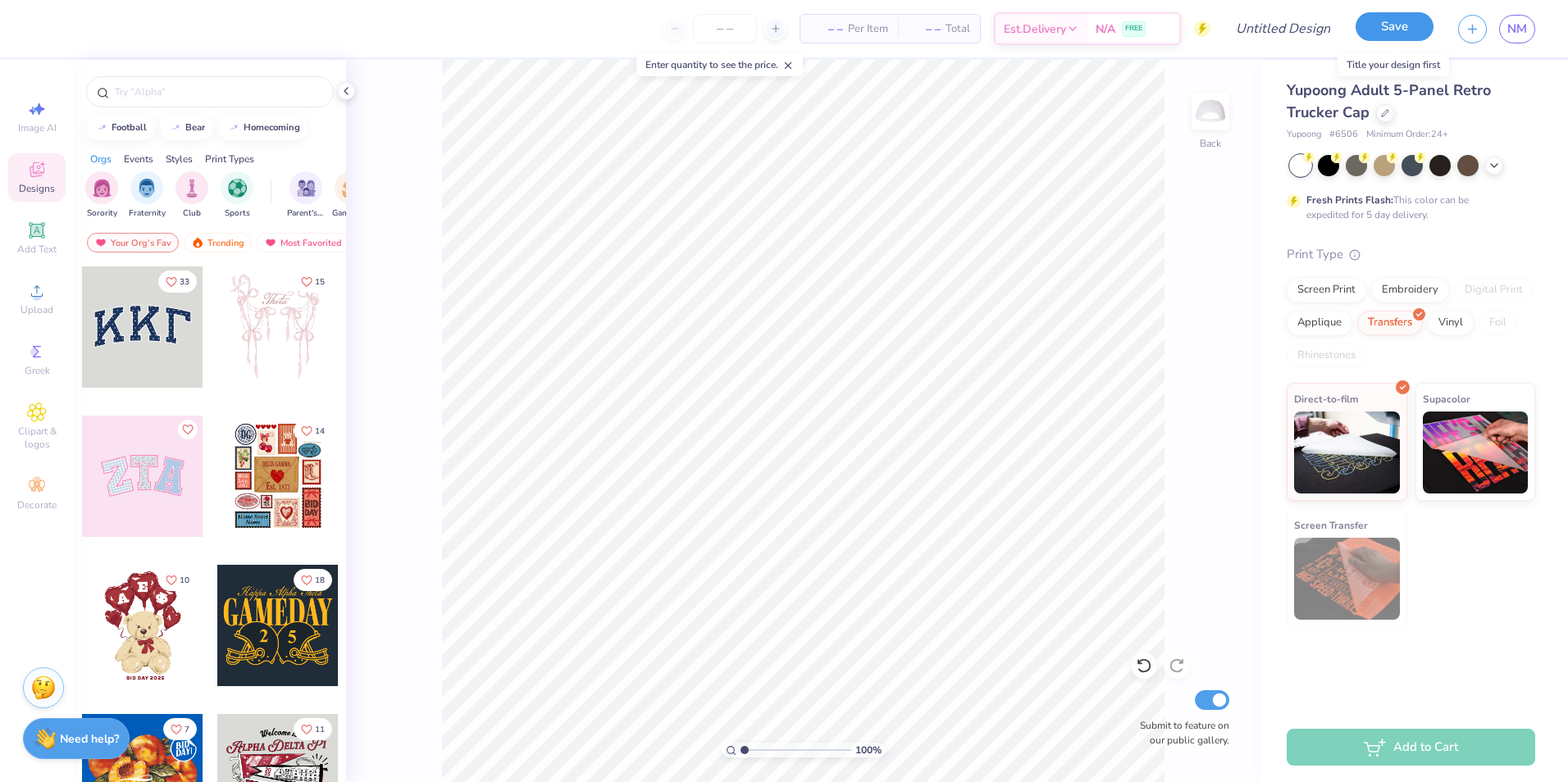
click at [1383, 33] on button "Save" at bounding box center [1394, 27] width 78 height 29
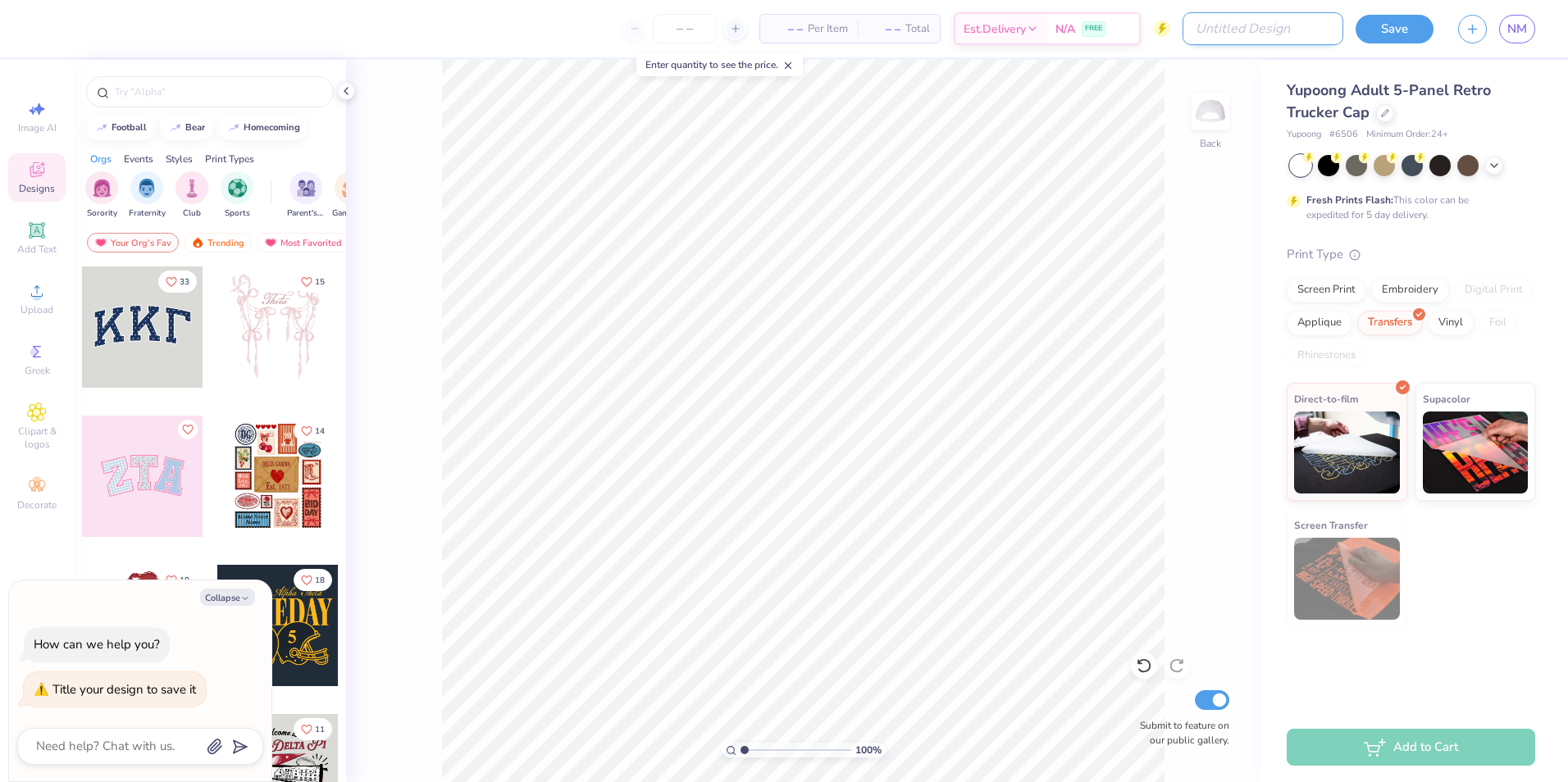
type textarea "x"
click at [1246, 30] on input "Design Title" at bounding box center [1263, 29] width 161 height 32
type input "W"
type textarea "x"
type input "Wh"
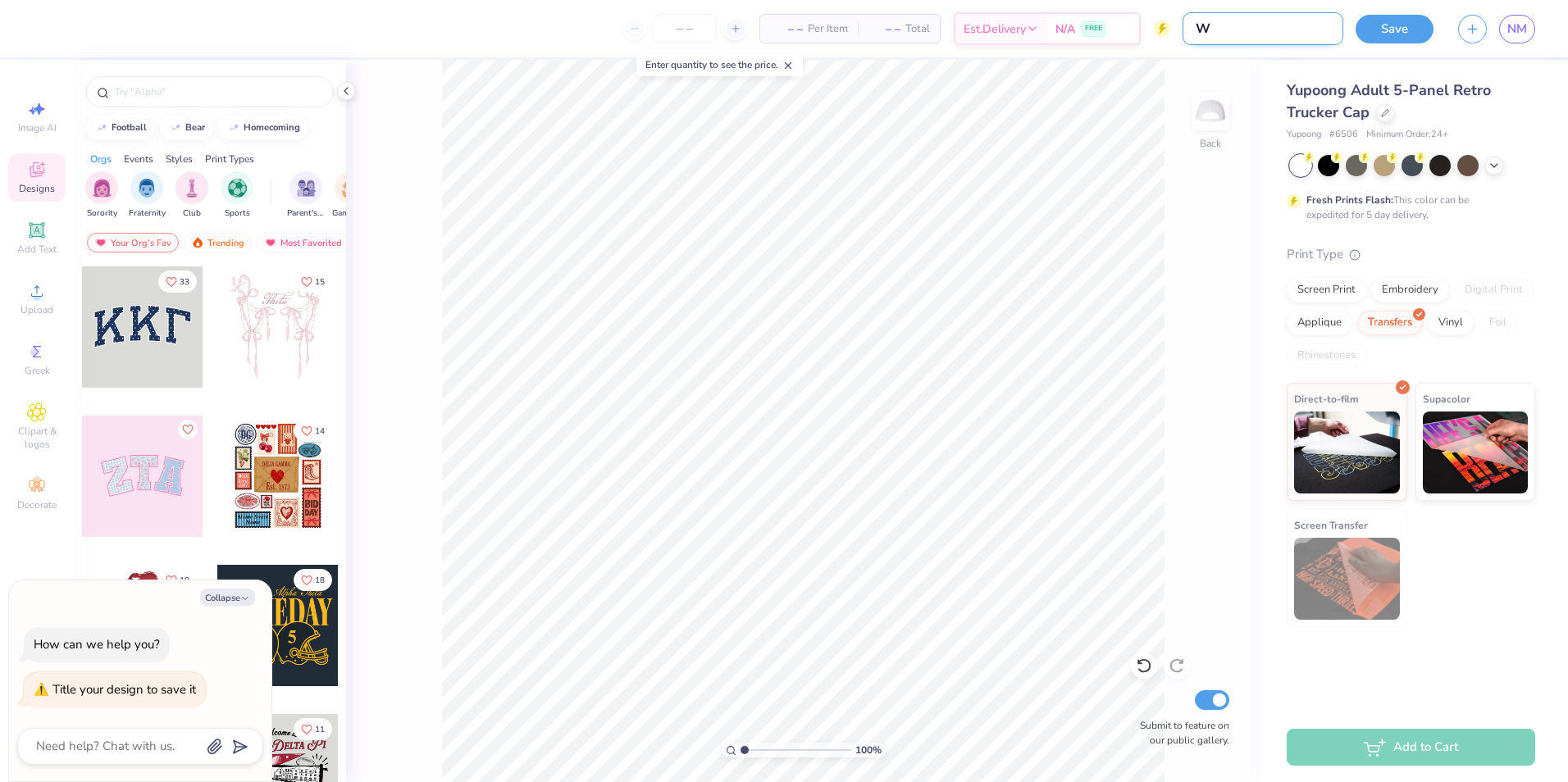
type textarea "x"
type input "Wha"
type textarea "x"
type input "Wh"
type textarea "x"
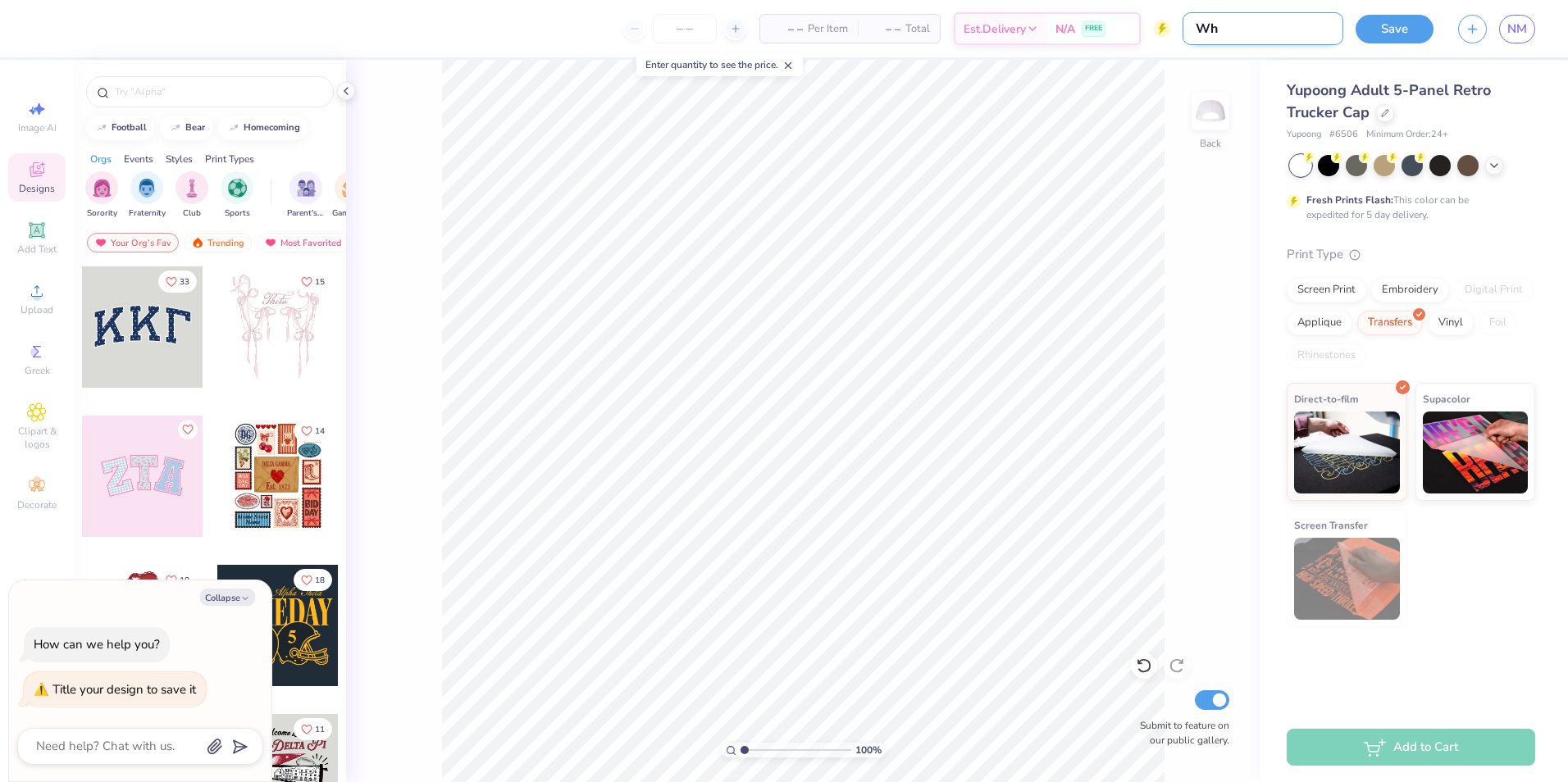
type input "Wht"
type textarea "x"
type input "Whti"
type textarea "x"
type input "Whtie"
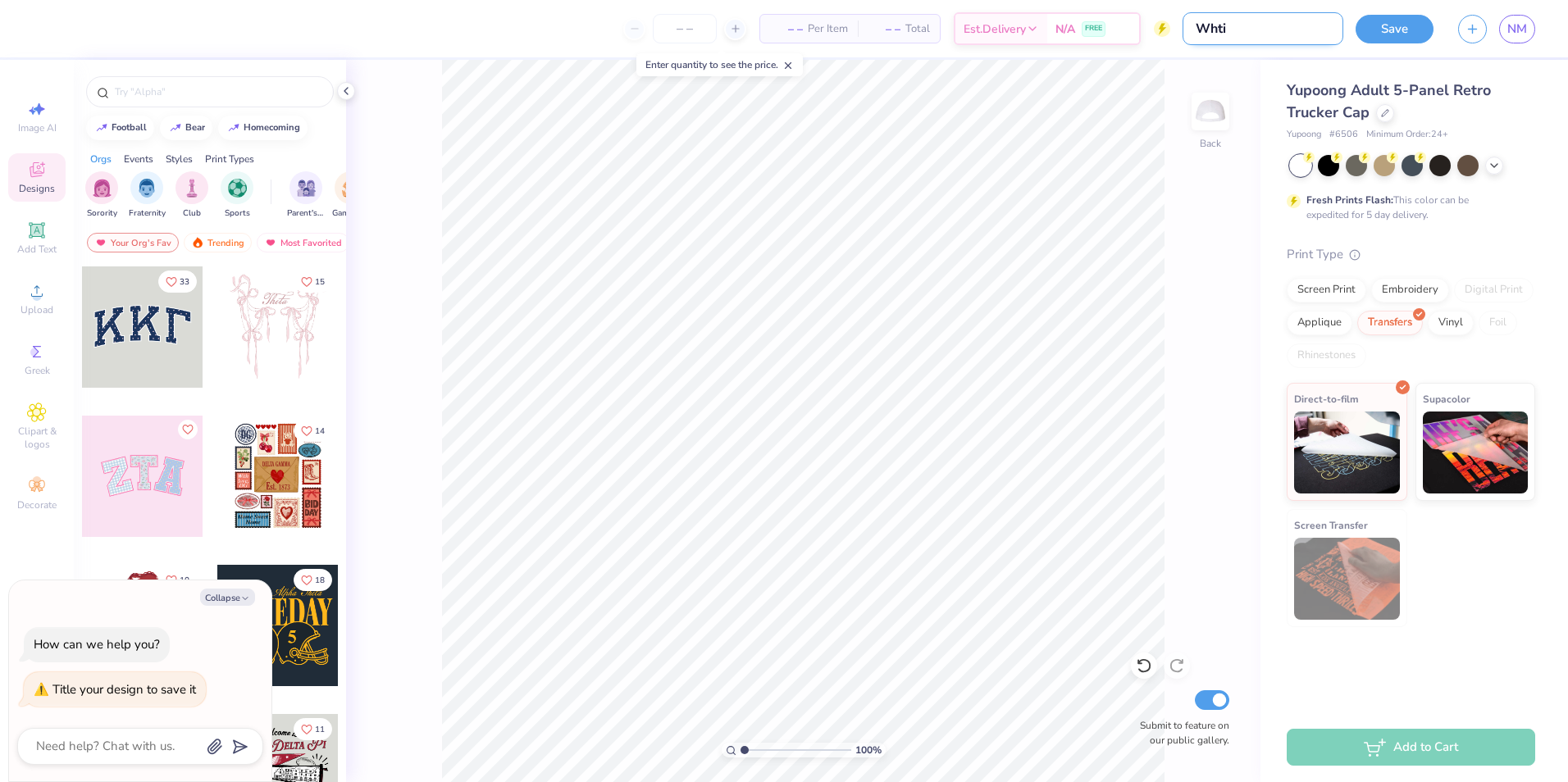
type textarea "x"
type input "Whtie"
type textarea "x"
type input "Whtie"
type textarea "x"
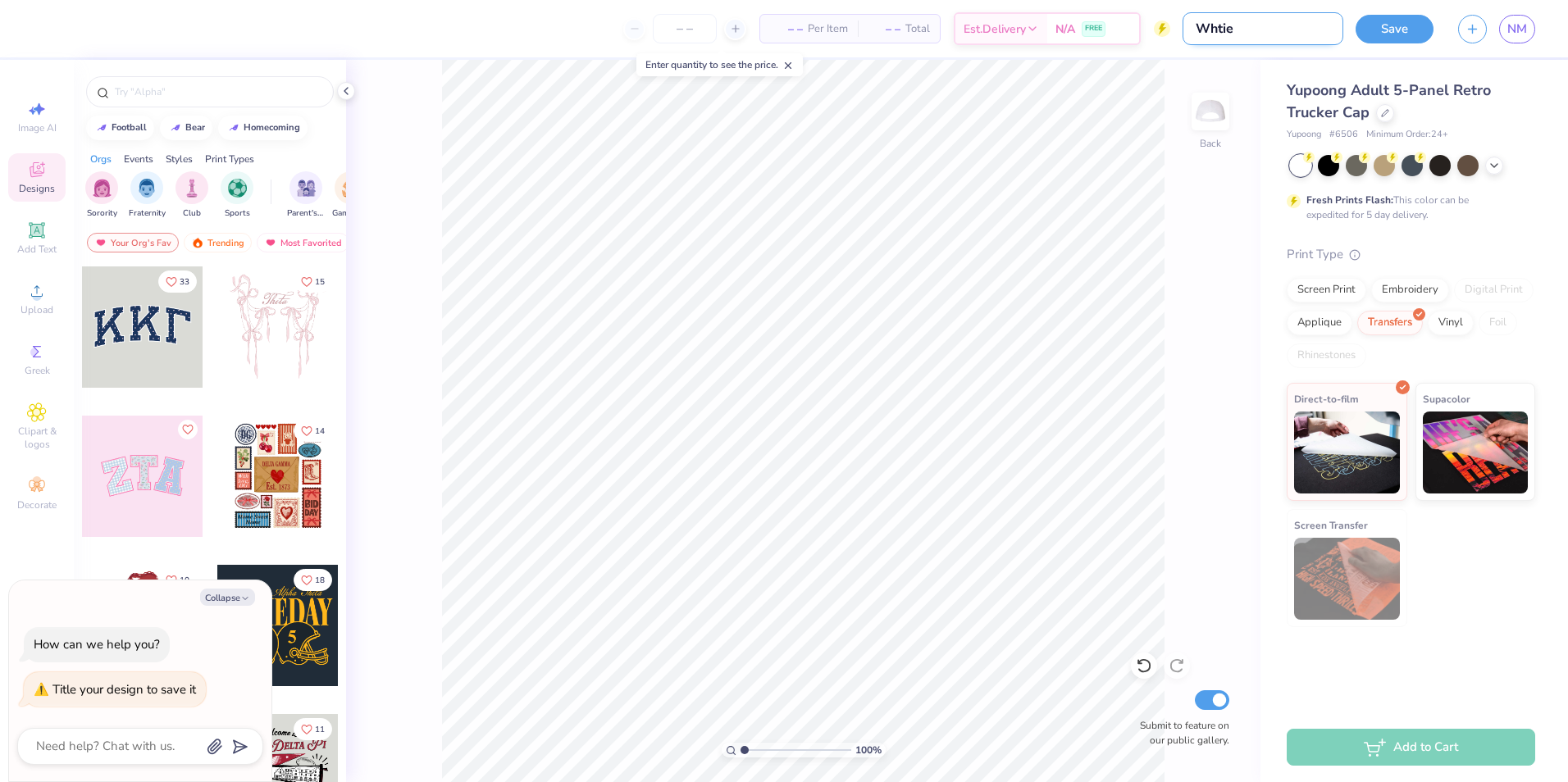
type input "Whti"
type textarea "x"
type input "Wht"
type textarea "x"
type input "Wh"
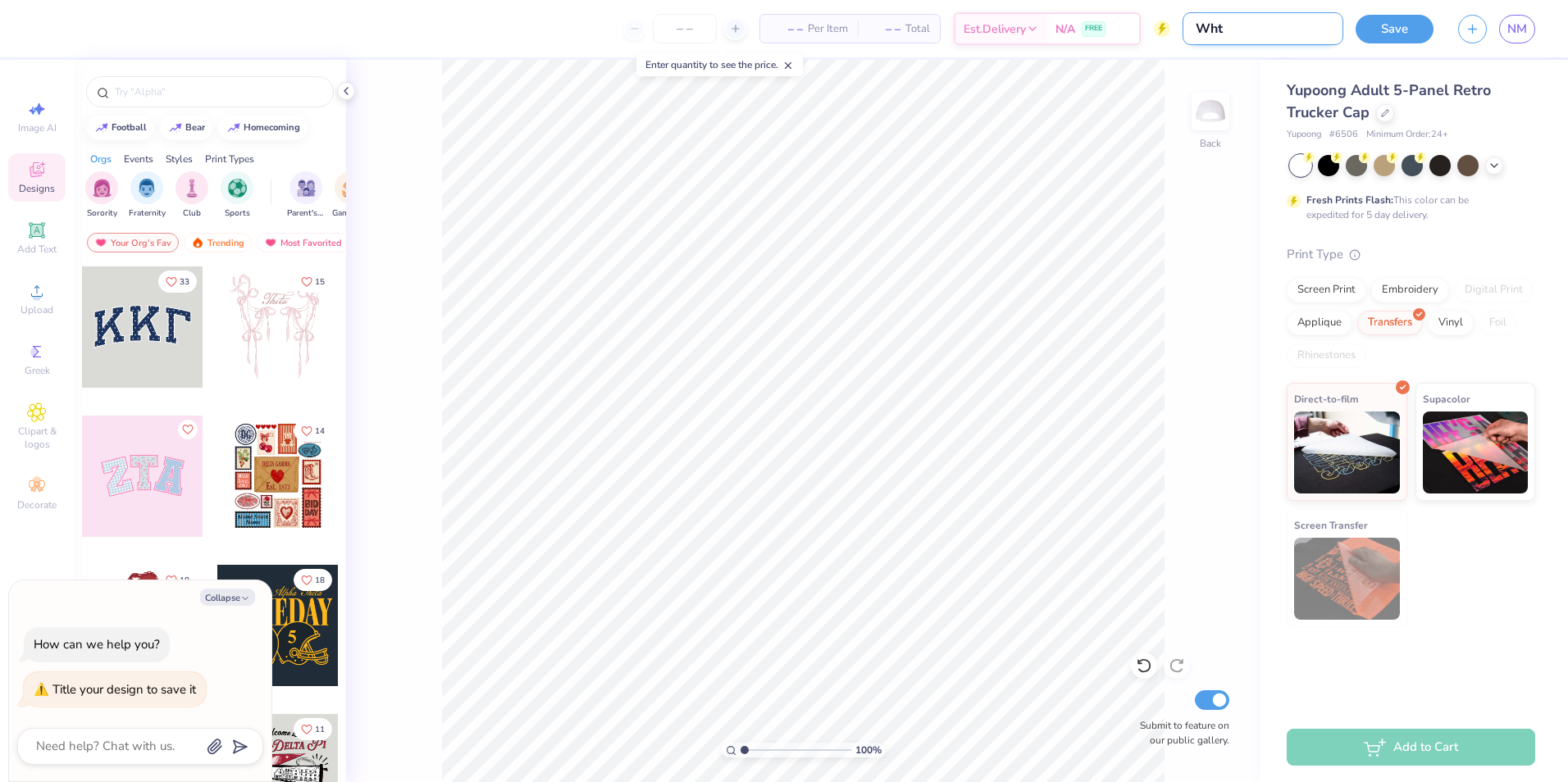
type textarea "x"
type input "Whi"
type textarea "x"
type input "Whit"
type textarea "x"
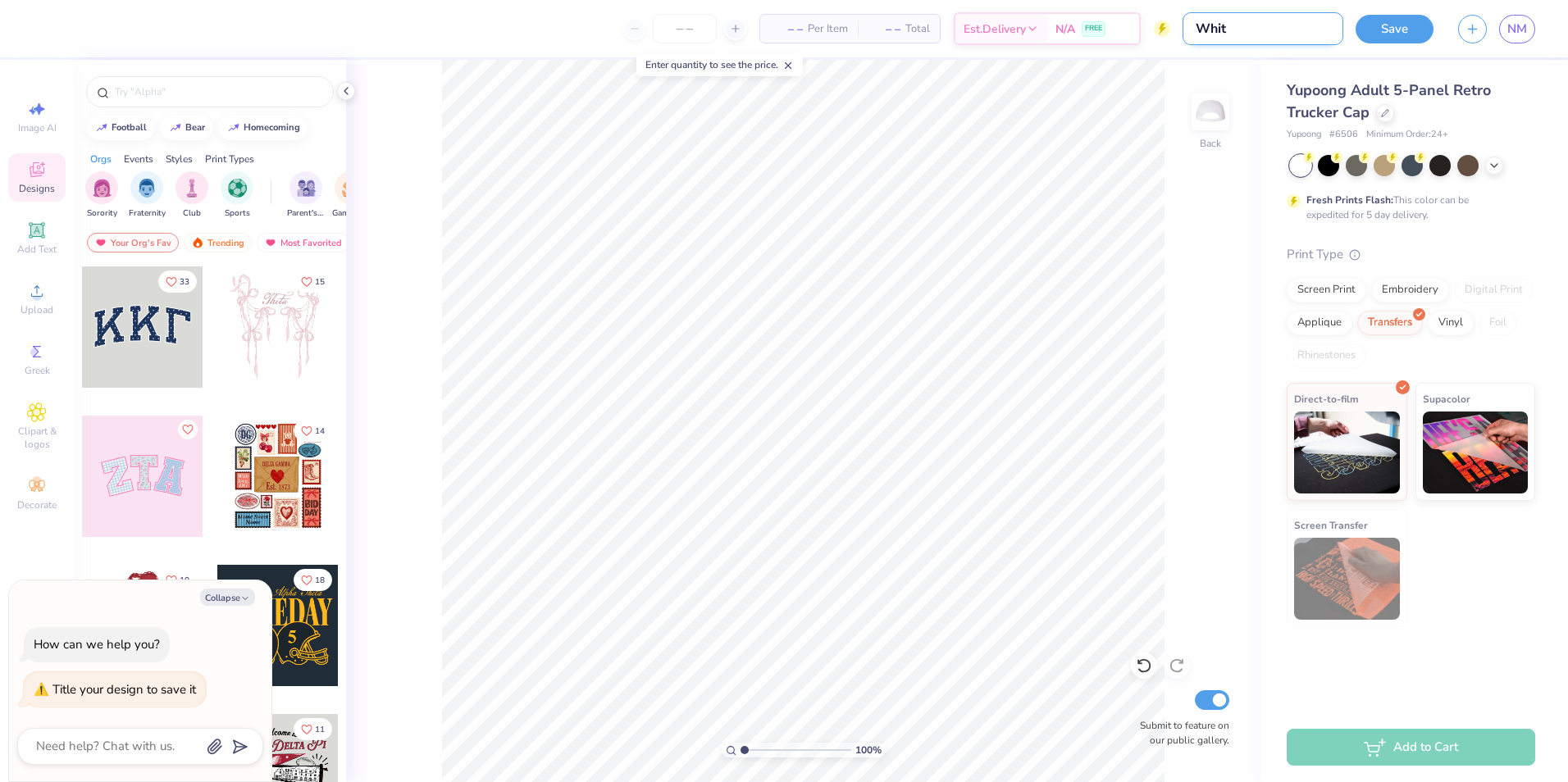
type input "White"
type textarea "x"
type input "White"
type textarea "x"
type input "White h"
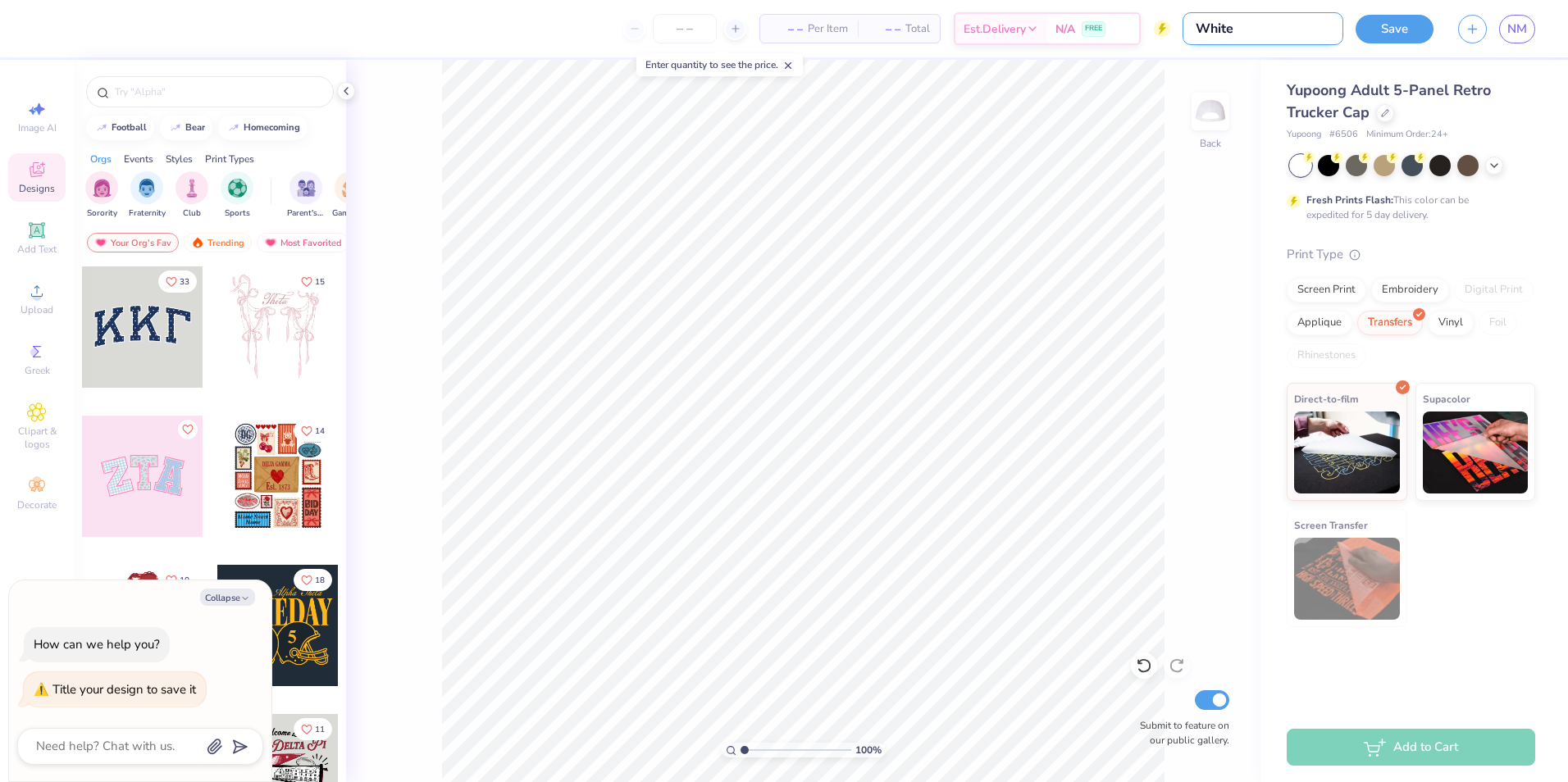
type textarea "x"
type input "White ha"
type textarea "x"
type input "White hat"
type textarea "x"
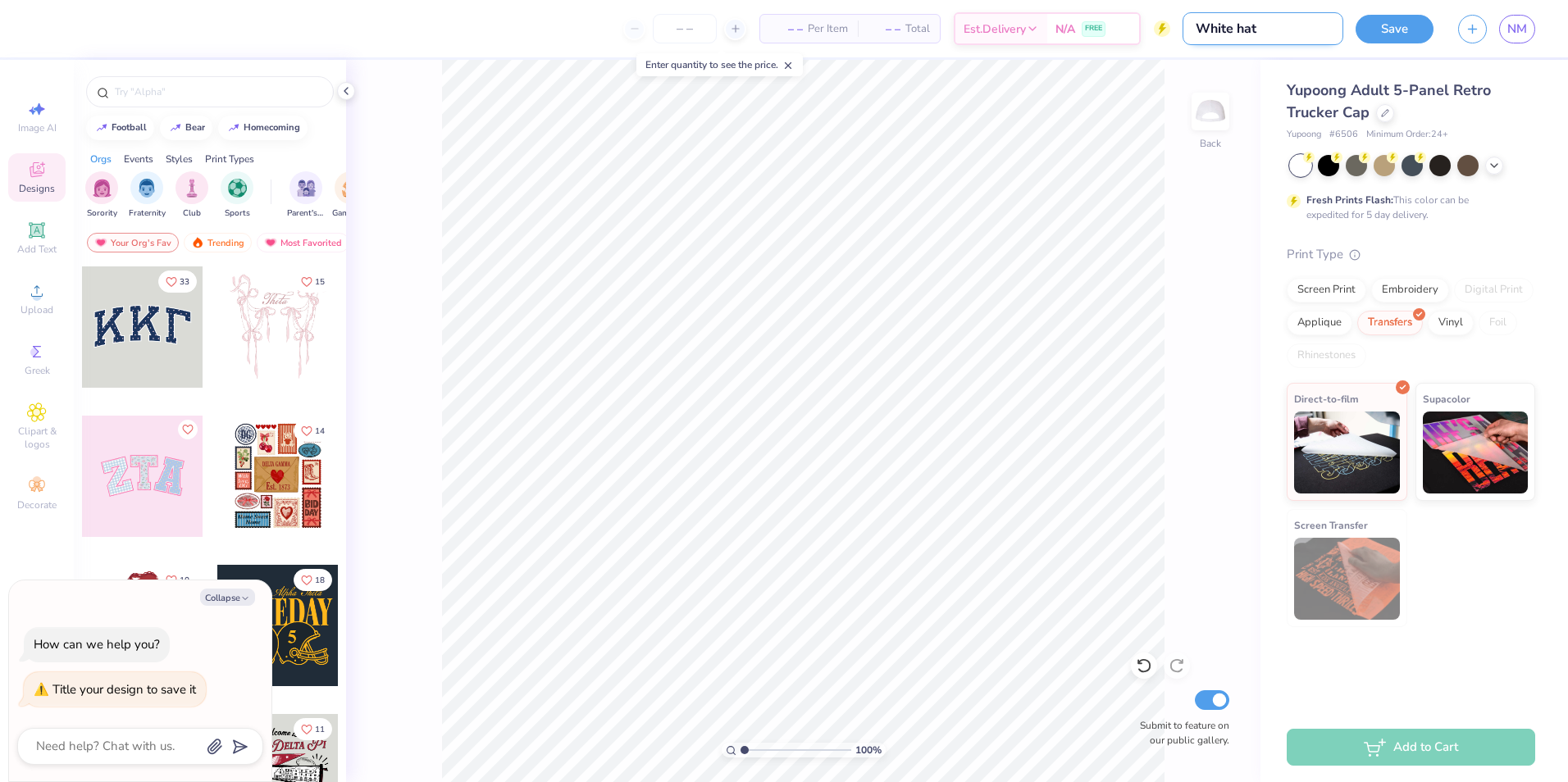
type input "White hat"
type textarea "x"
type input "White hat 2"
type textarea "x"
type input "White hat 2"
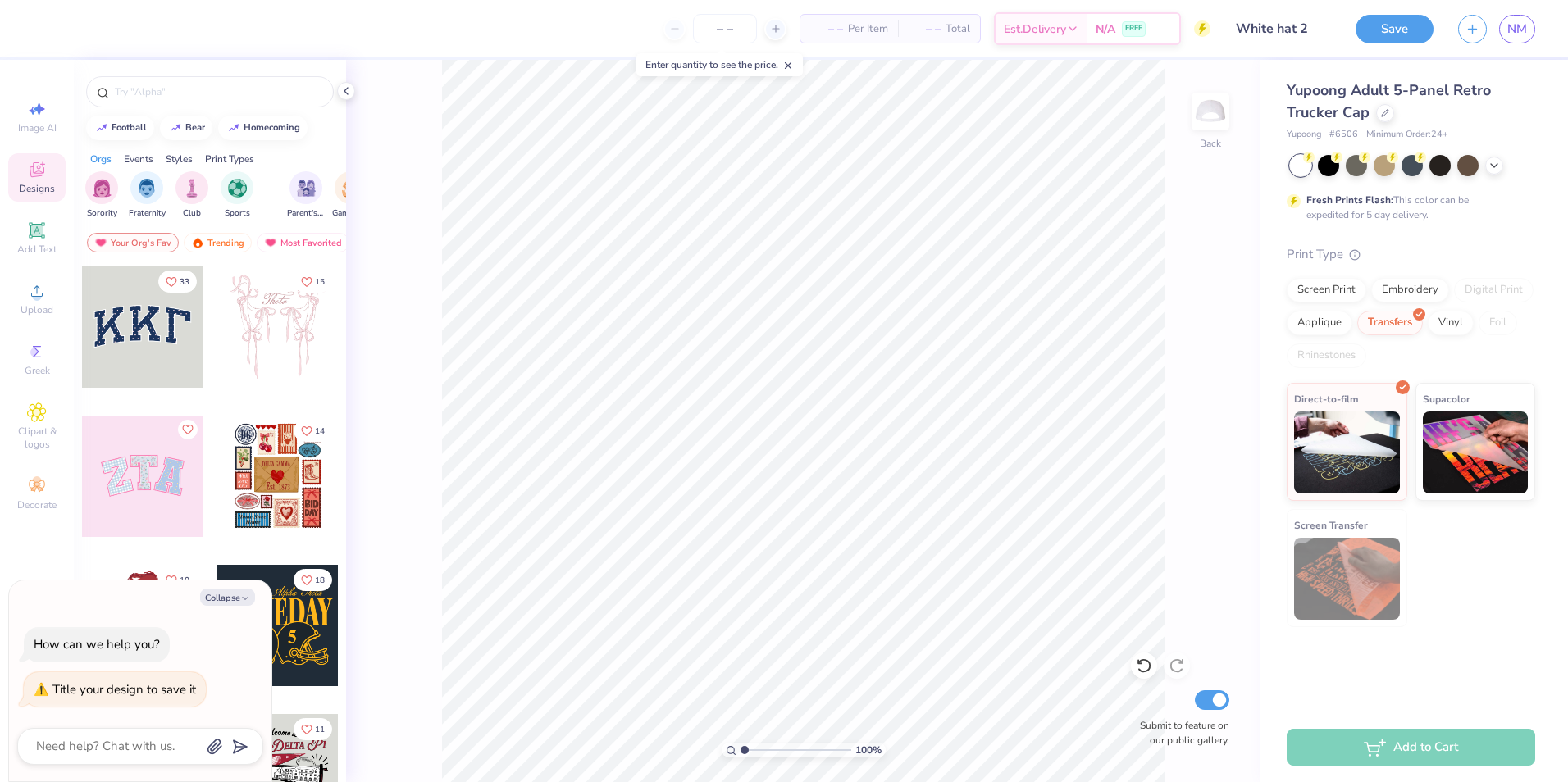
click at [1393, 29] on button "Save" at bounding box center [1394, 29] width 78 height 29
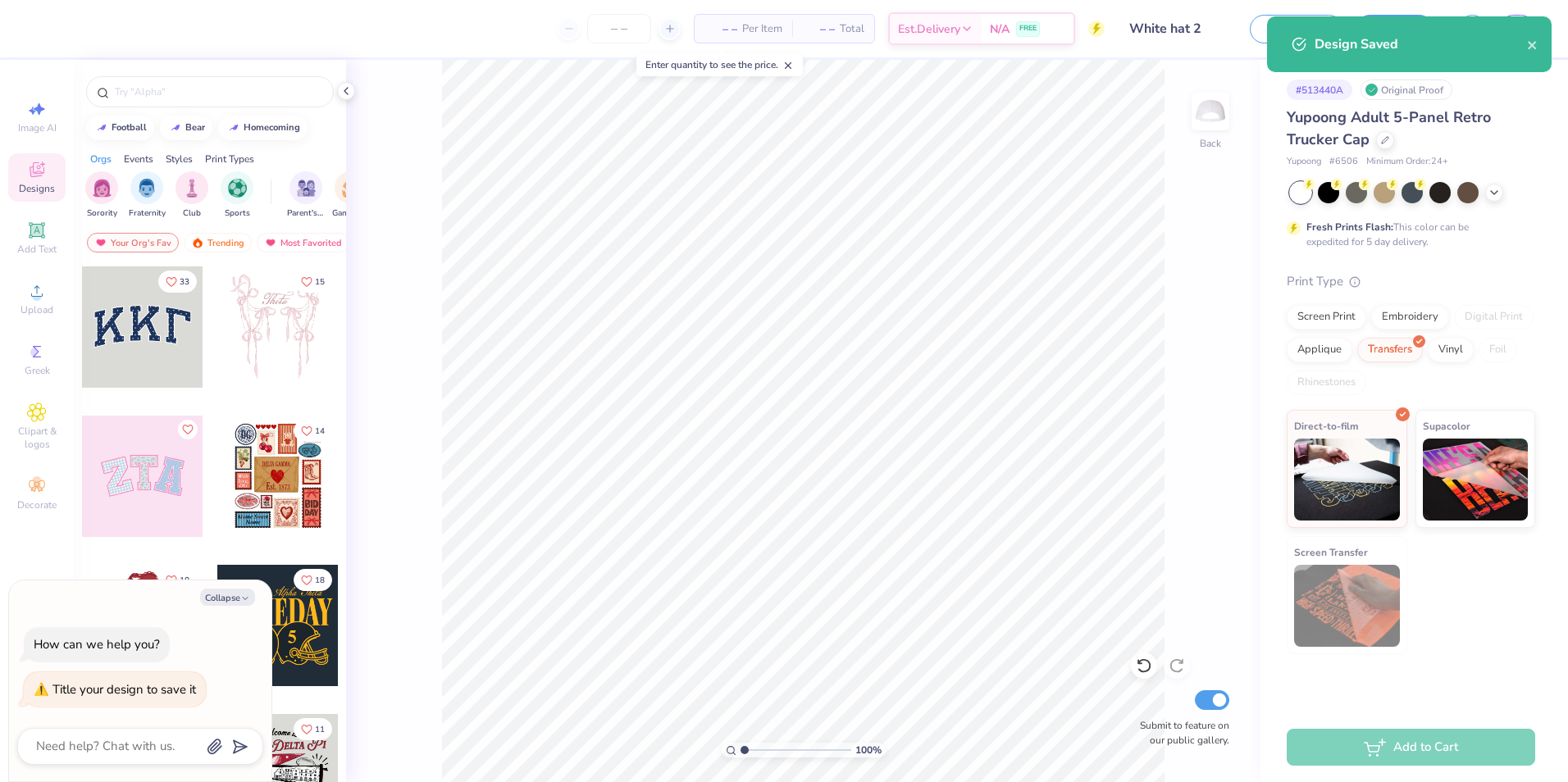
type textarea "x"
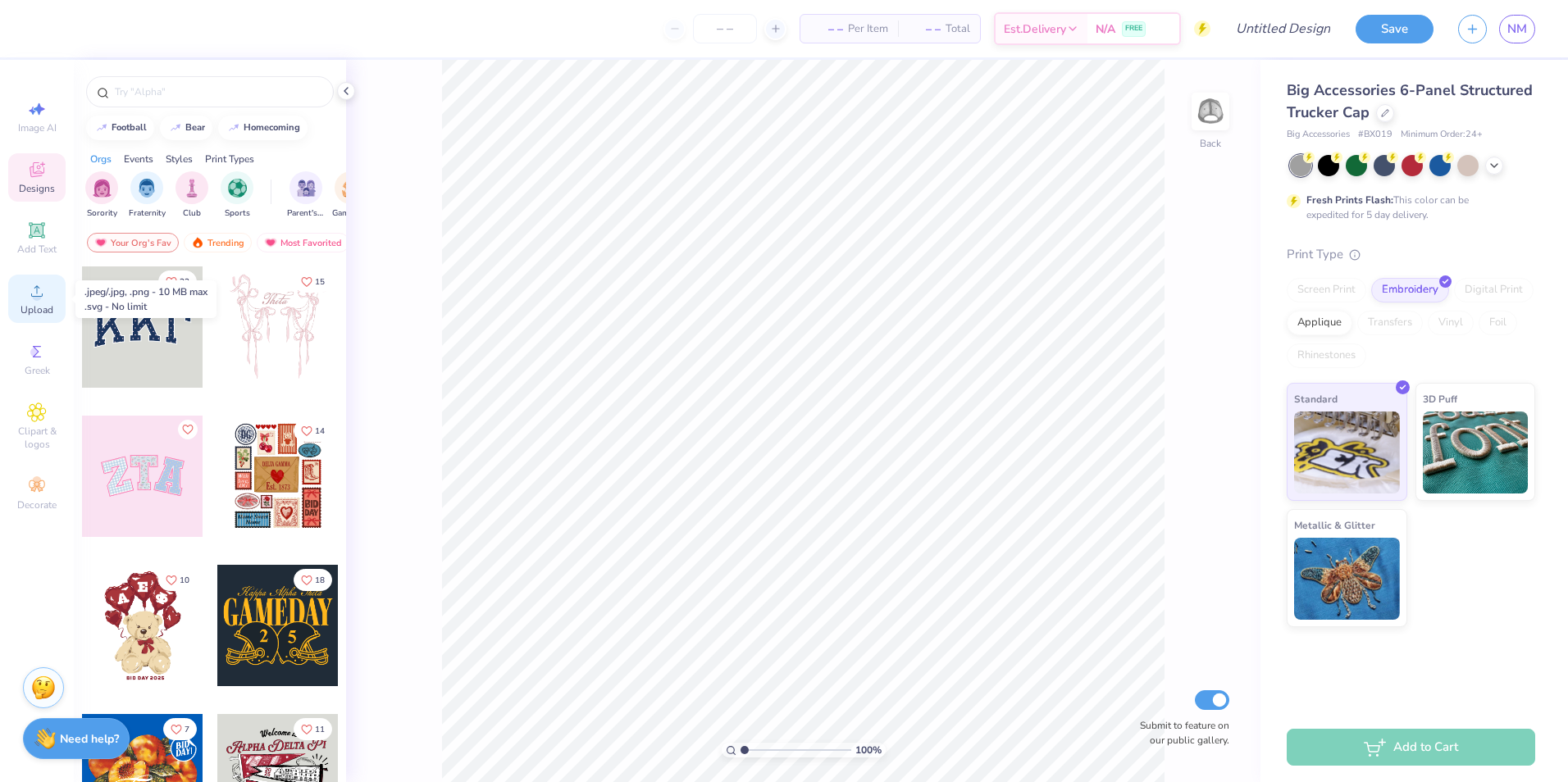
click at [30, 302] on div "Upload" at bounding box center [37, 298] width 57 height 49
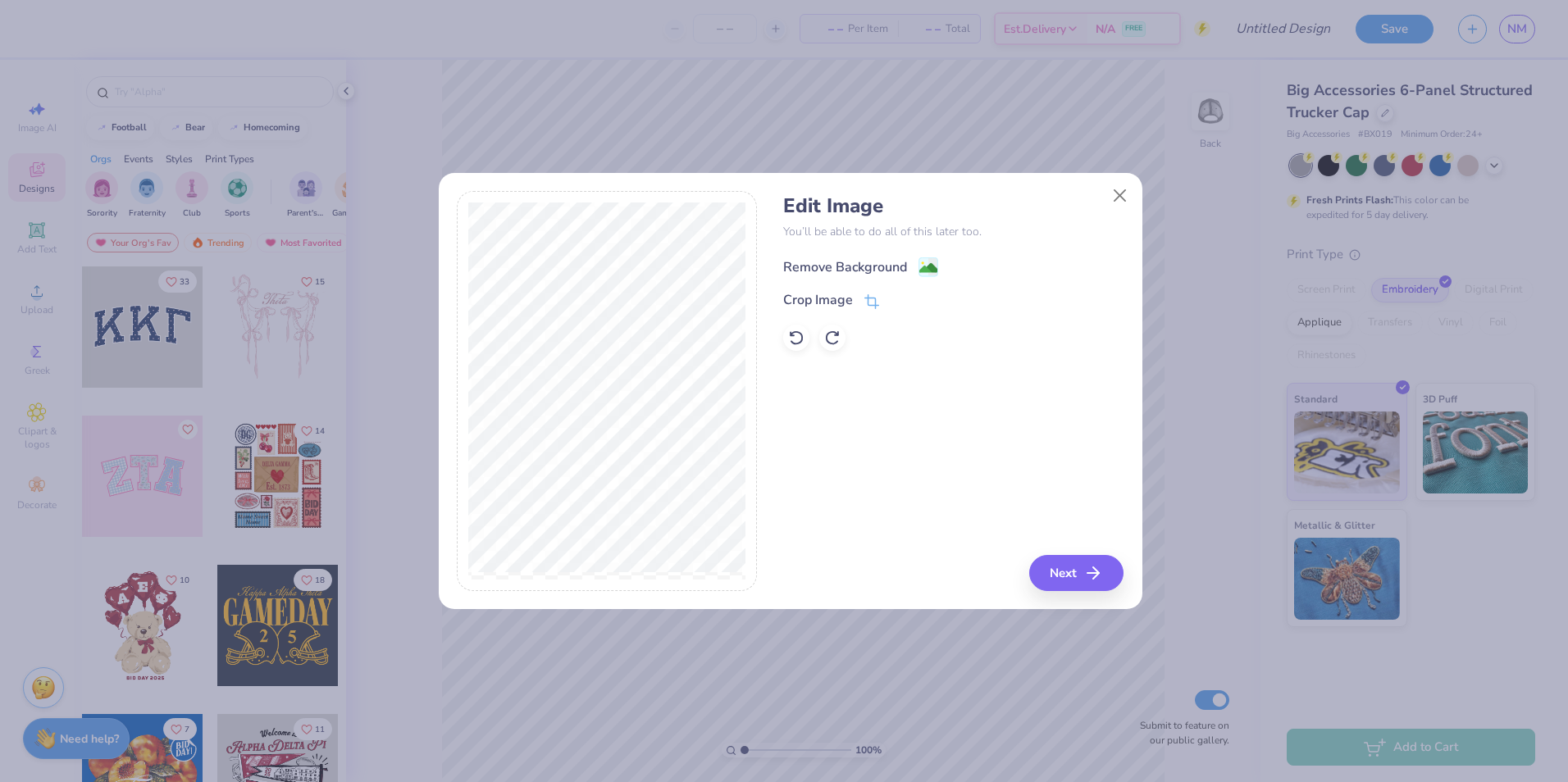
click at [892, 267] on div "Remove Background" at bounding box center [845, 267] width 124 height 20
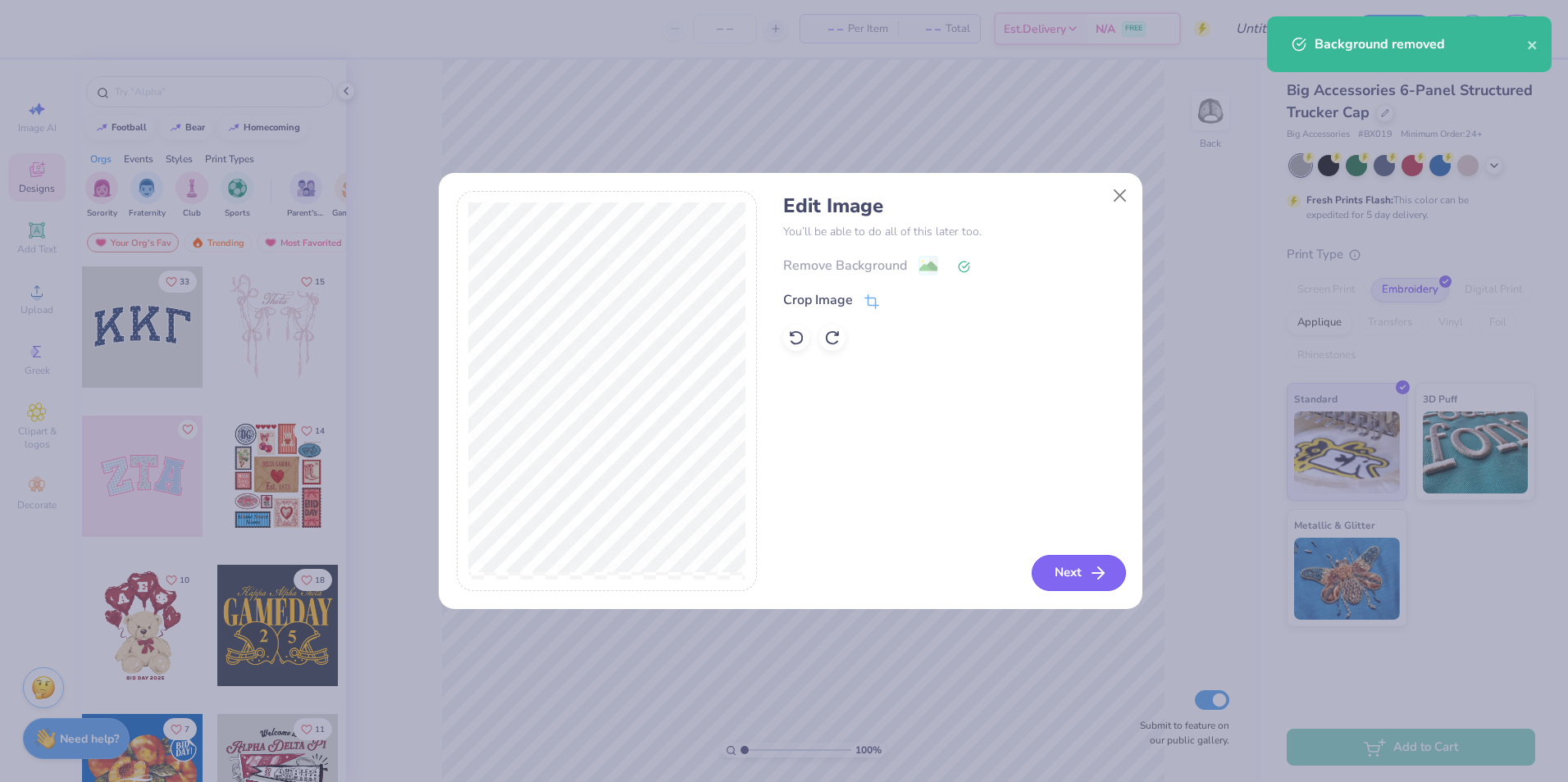
click at [1080, 576] on button "Next" at bounding box center [1079, 573] width 94 height 36
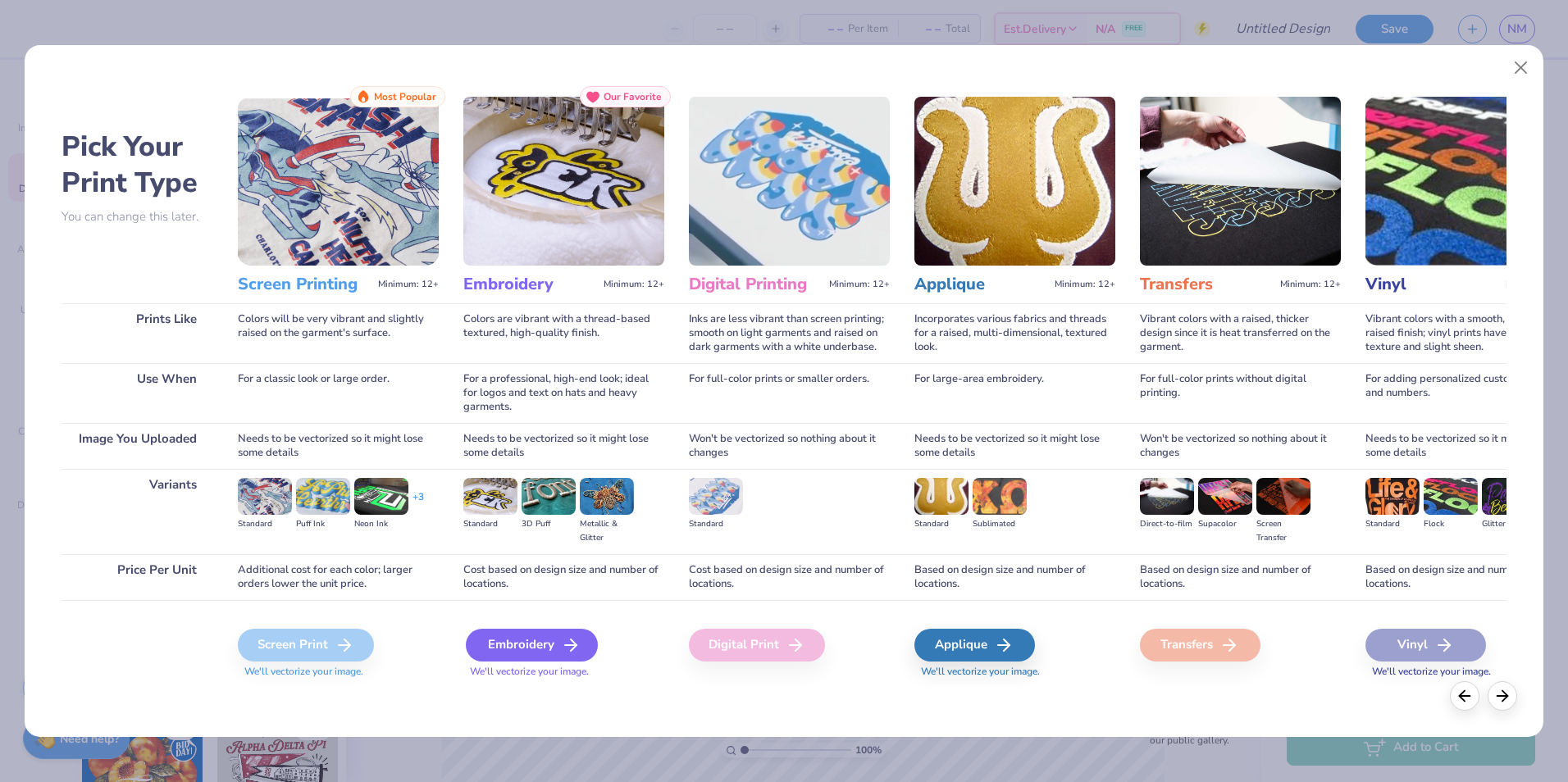
click at [529, 653] on div "Embroidery" at bounding box center [531, 645] width 132 height 32
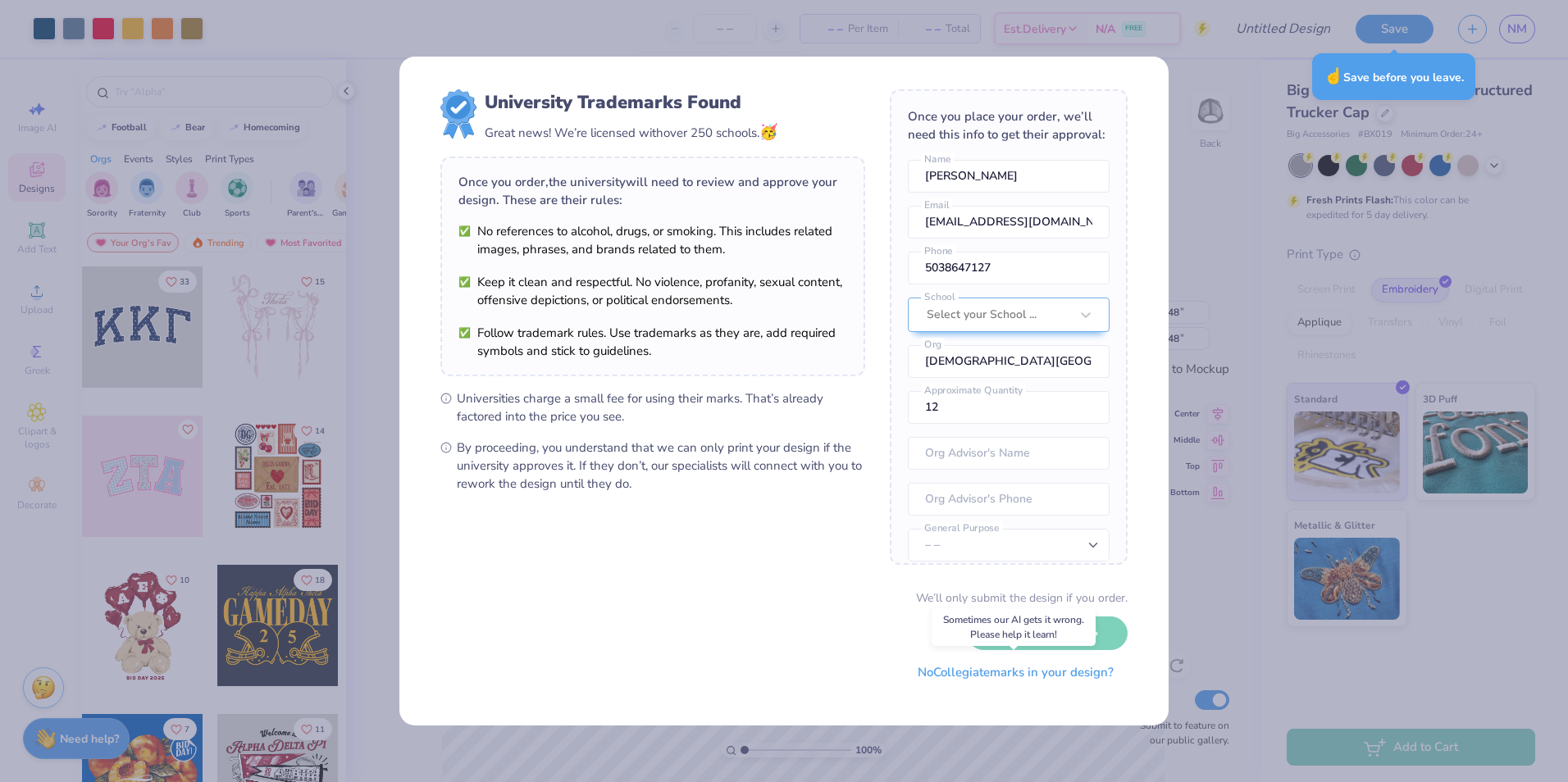
click at [1080, 675] on button "No Collegiate marks in your design?" at bounding box center [1015, 672] width 224 height 33
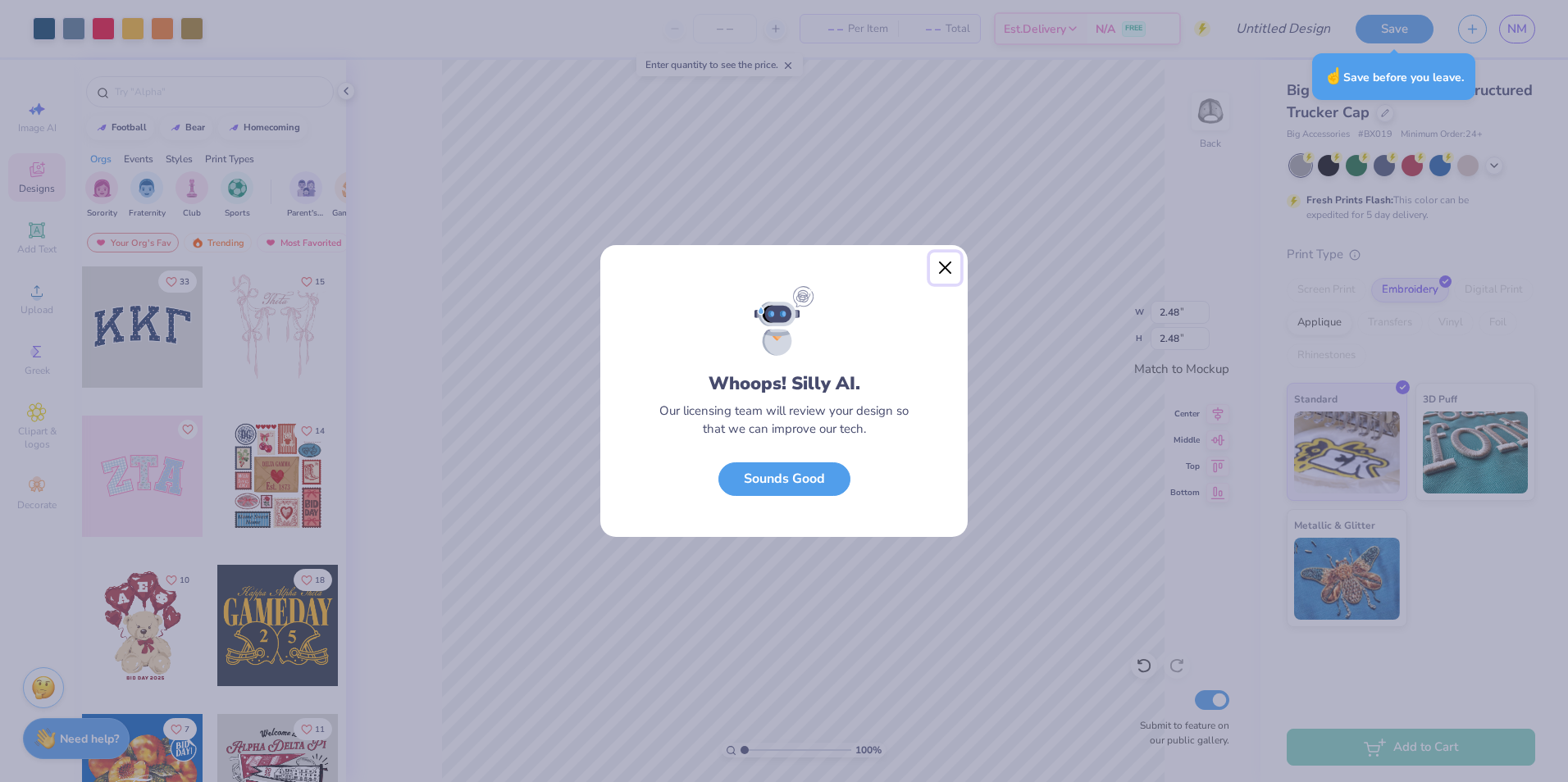
click at [942, 257] on button "Close" at bounding box center [945, 268] width 31 height 31
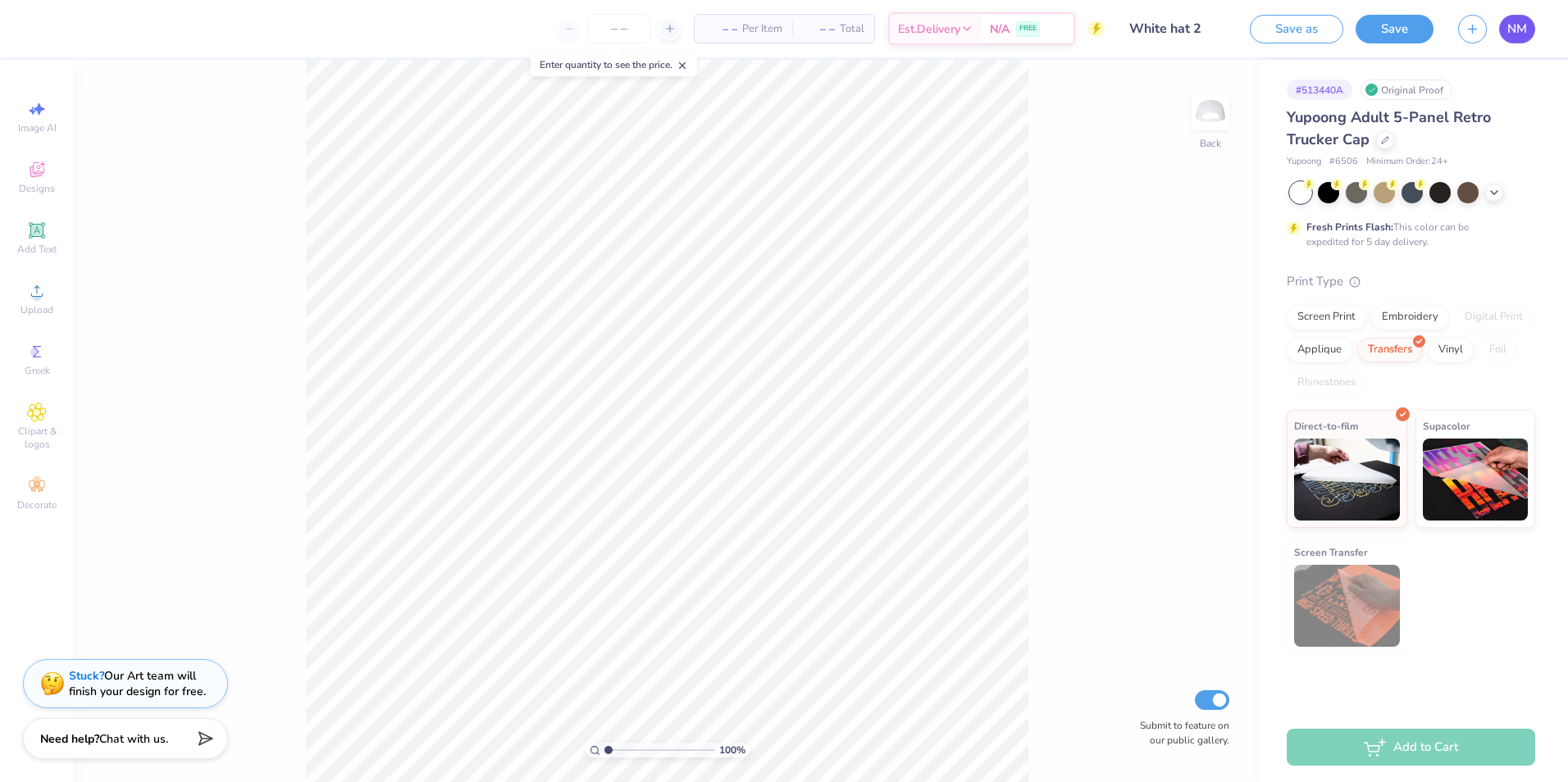
click at [1524, 34] on span "NM" at bounding box center [1516, 30] width 20 height 19
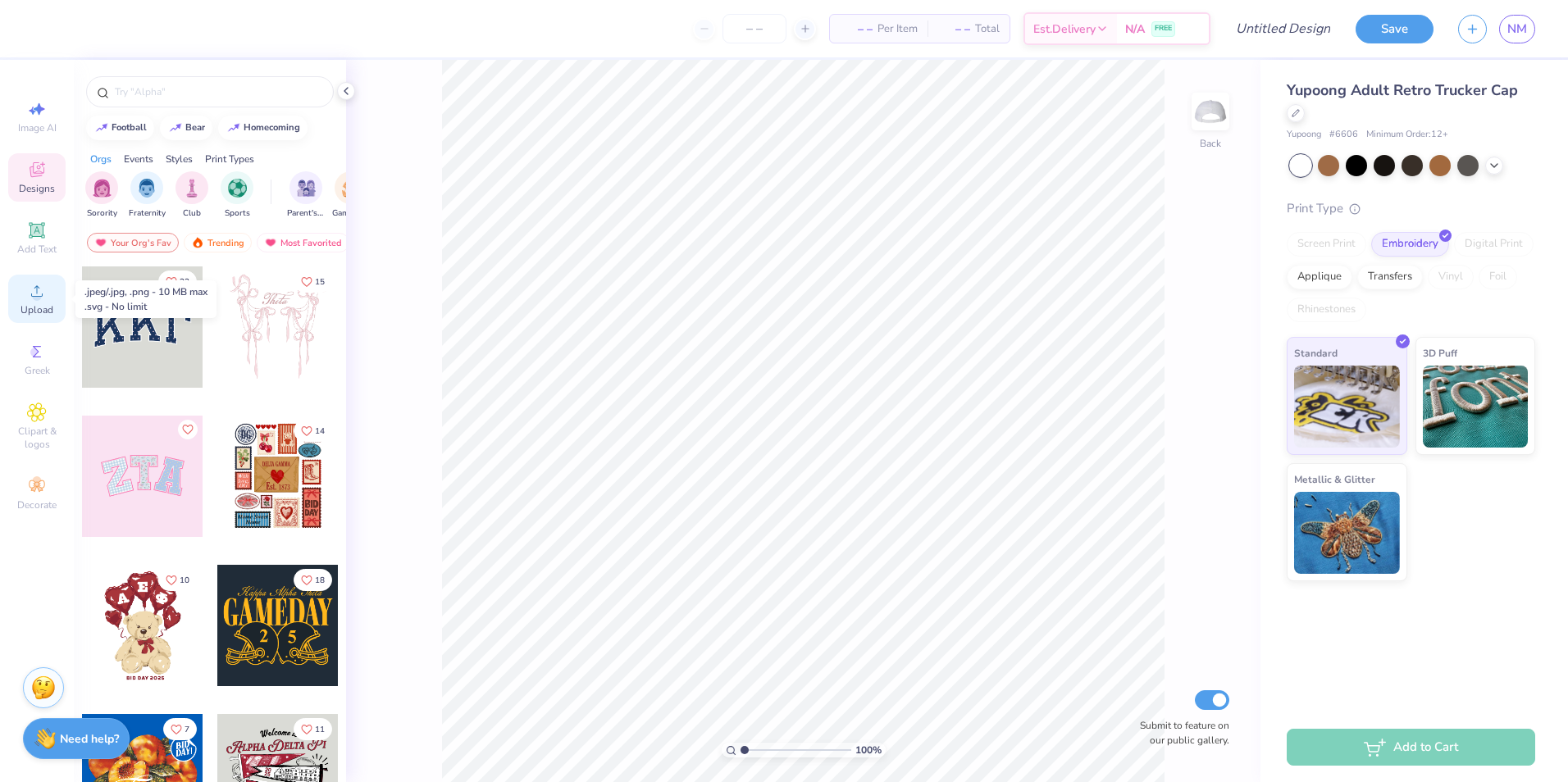
click at [31, 298] on icon at bounding box center [36, 291] width 20 height 20
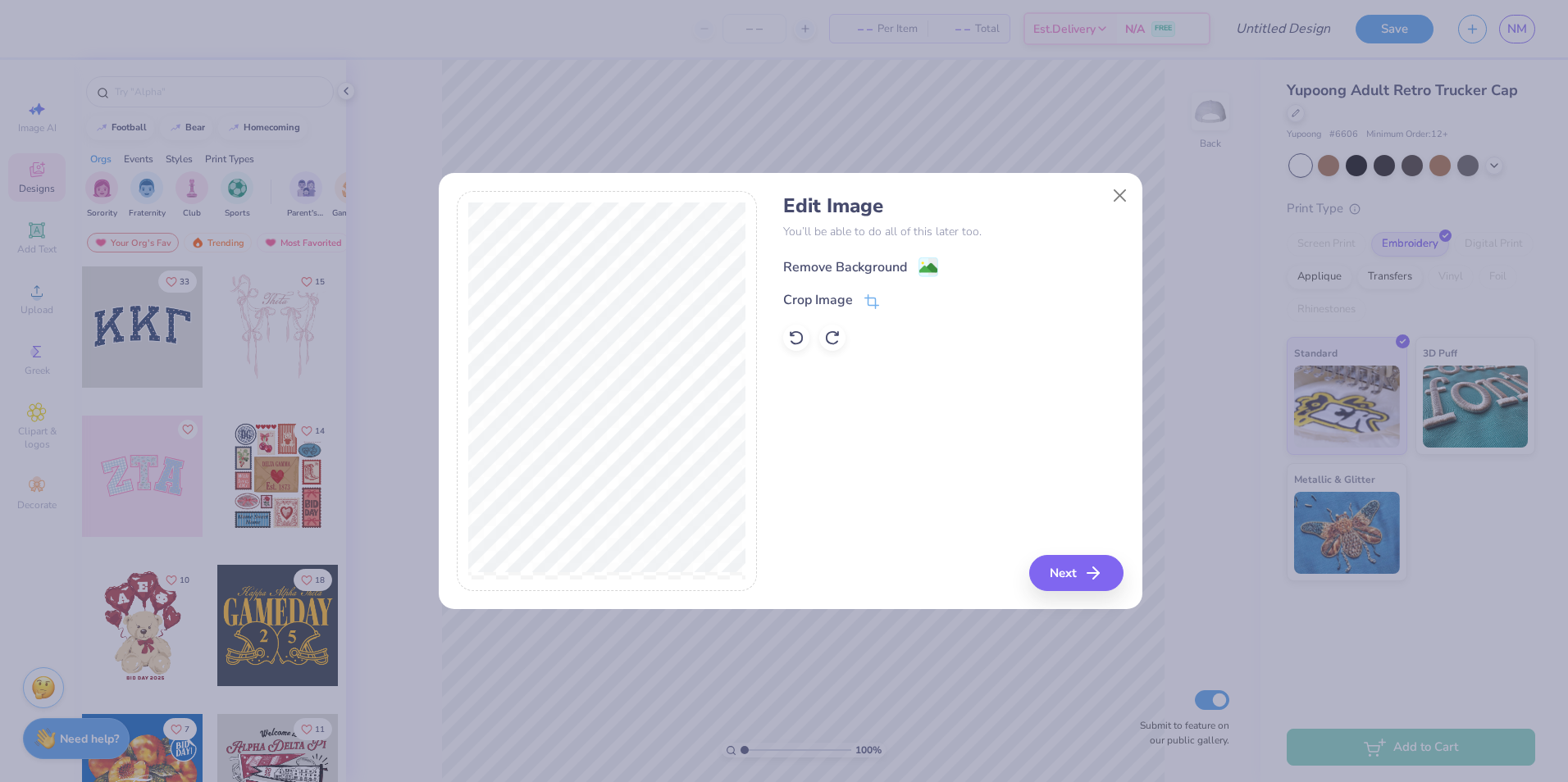
click at [853, 268] on div "Remove Background" at bounding box center [845, 267] width 124 height 20
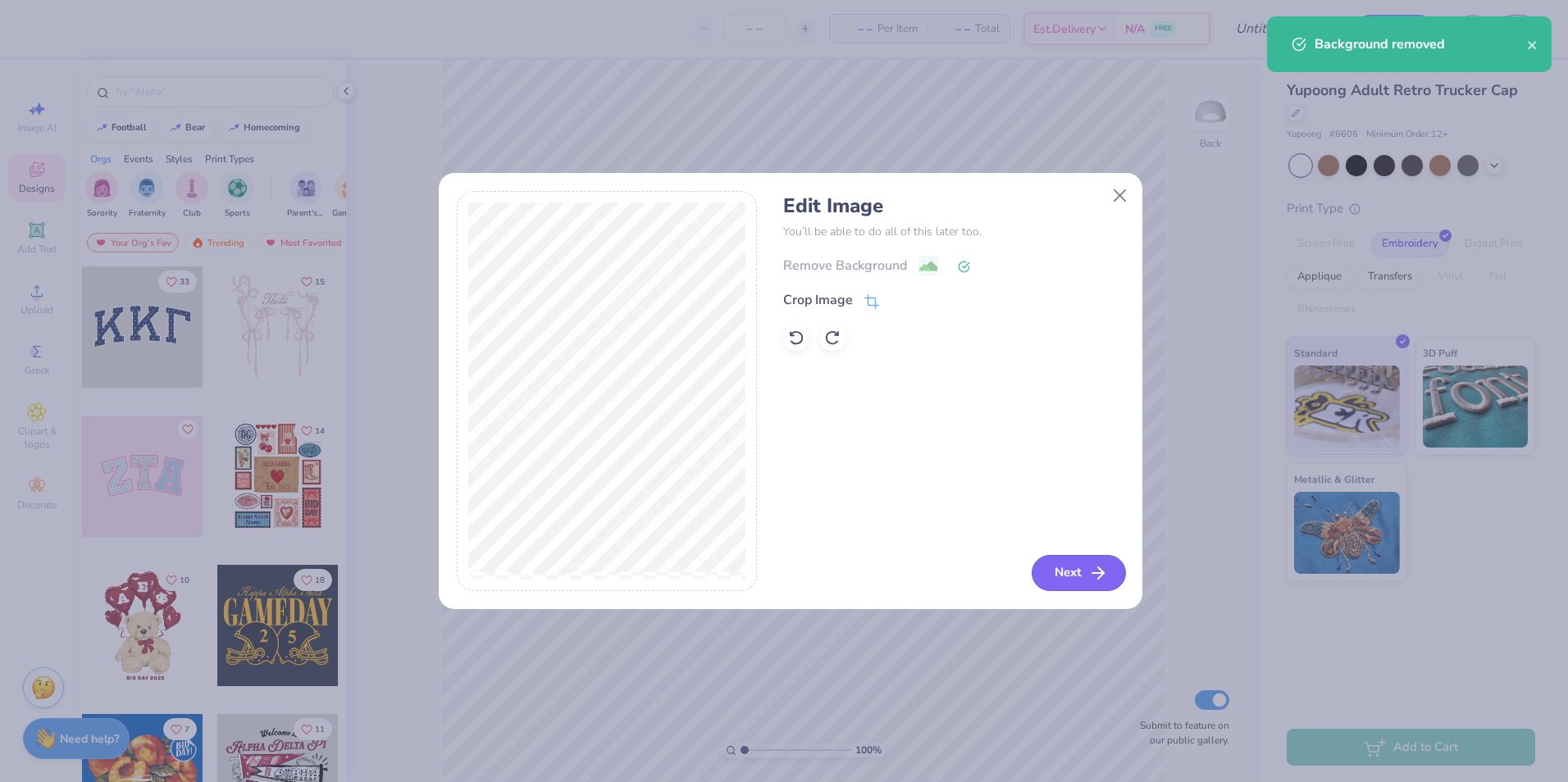
click at [1088, 578] on icon "button" at bounding box center [1098, 573] width 20 height 20
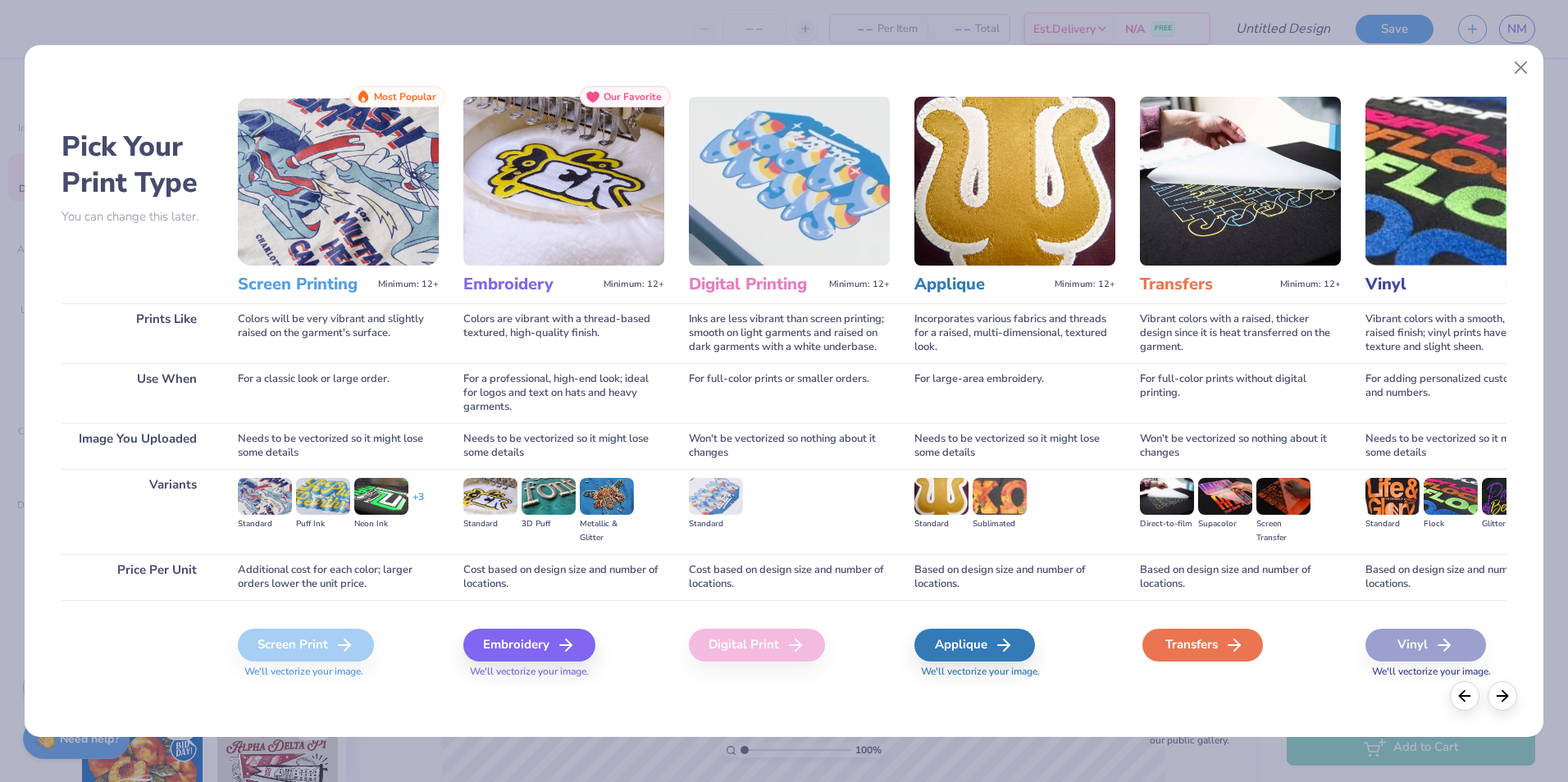
click at [1208, 646] on div "Transfers" at bounding box center [1203, 645] width 120 height 32
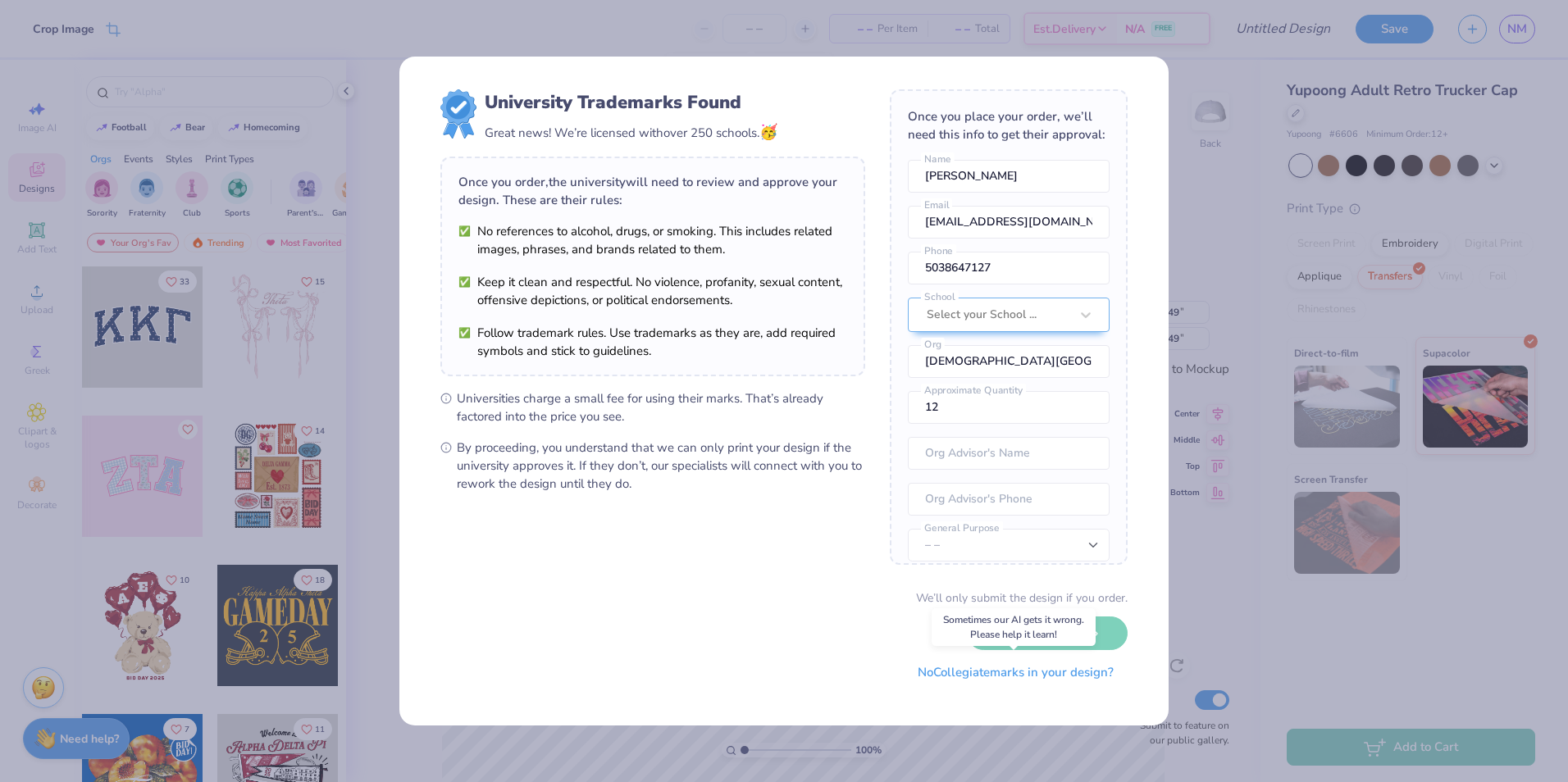
click at [1018, 677] on button "No Collegiate marks in your design?" at bounding box center [1015, 672] width 224 height 33
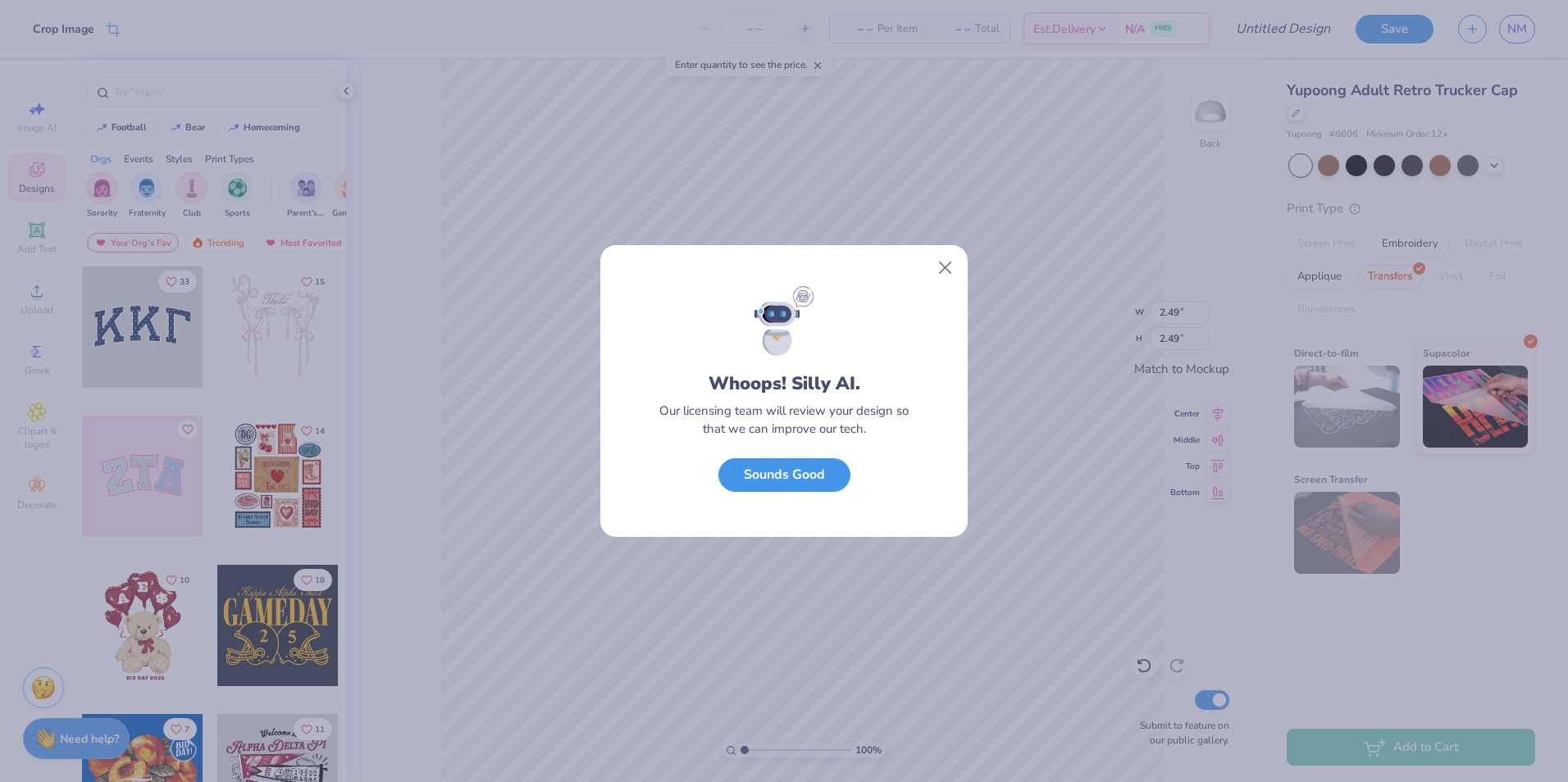
click at [794, 472] on button "Sounds Good" at bounding box center [784, 475] width 132 height 33
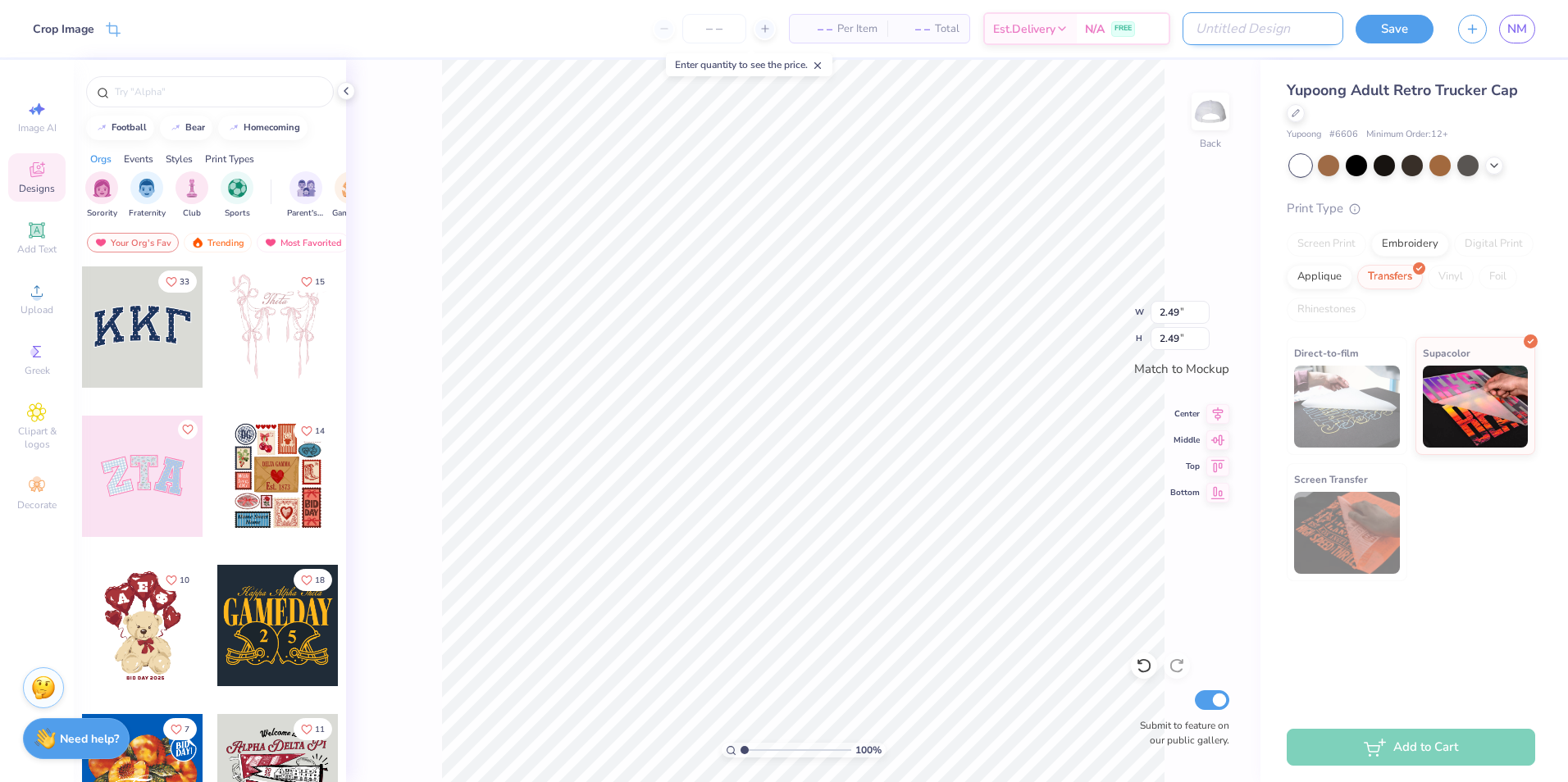
click at [1255, 31] on input "Design Title" at bounding box center [1263, 29] width 161 height 32
type input "St. [PERSON_NAME] Hat"
click at [1383, 28] on button "Save" at bounding box center [1394, 27] width 78 height 29
